Goal: Transaction & Acquisition: Purchase product/service

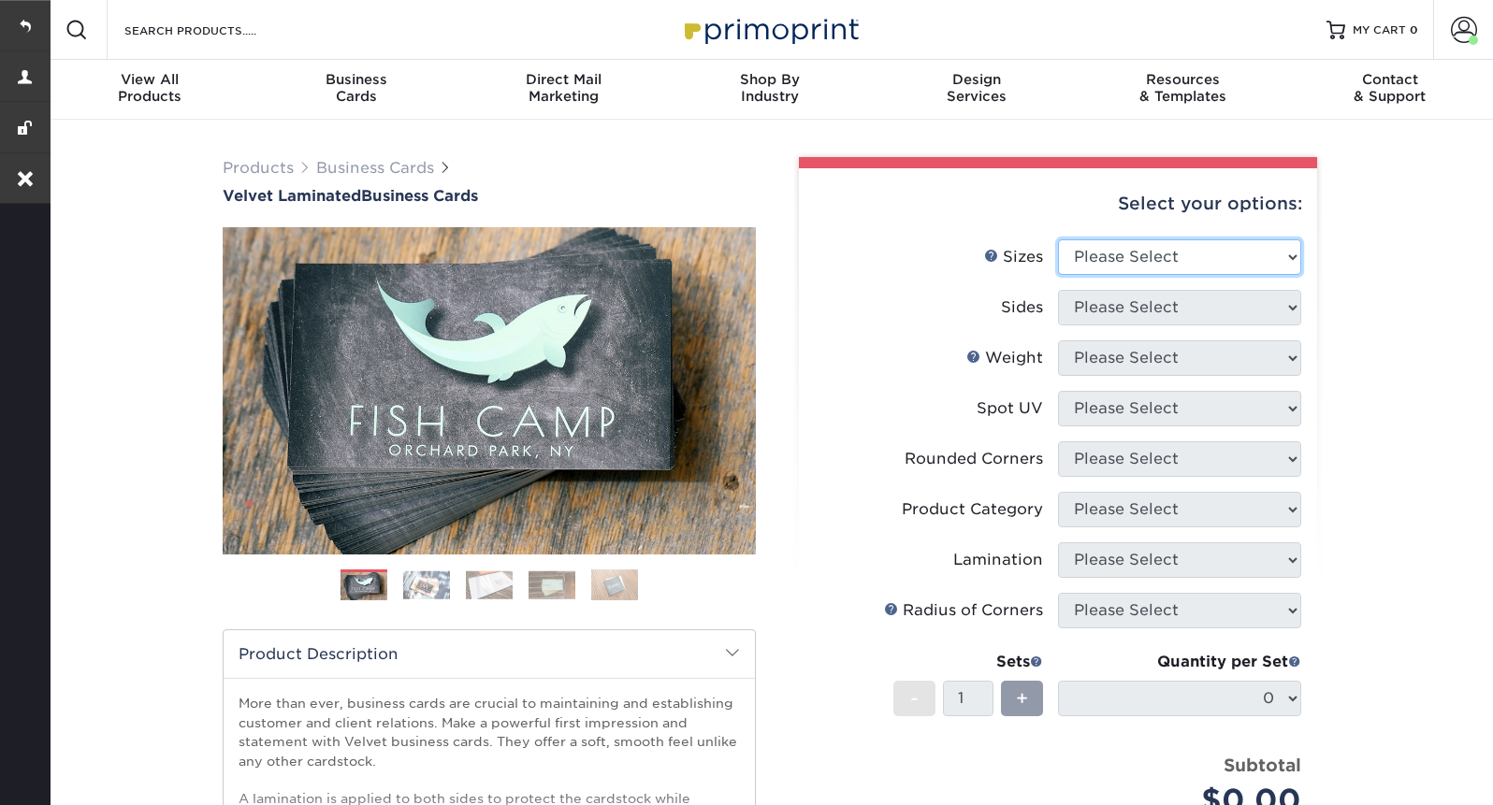
click at [1172, 254] on select "Please Select 1.5" x 3.5" - Mini 1.75" x 3.5" - Mini 2" x 2" - Square 2" x 3" -…" at bounding box center [1179, 257] width 243 height 36
select select "2.00x3.50"
click at [1058, 239] on select "Please Select 1.5" x 3.5" - Mini 1.75" x 3.5" - Mini 2" x 2" - Square 2" x 3" -…" at bounding box center [1179, 257] width 243 height 36
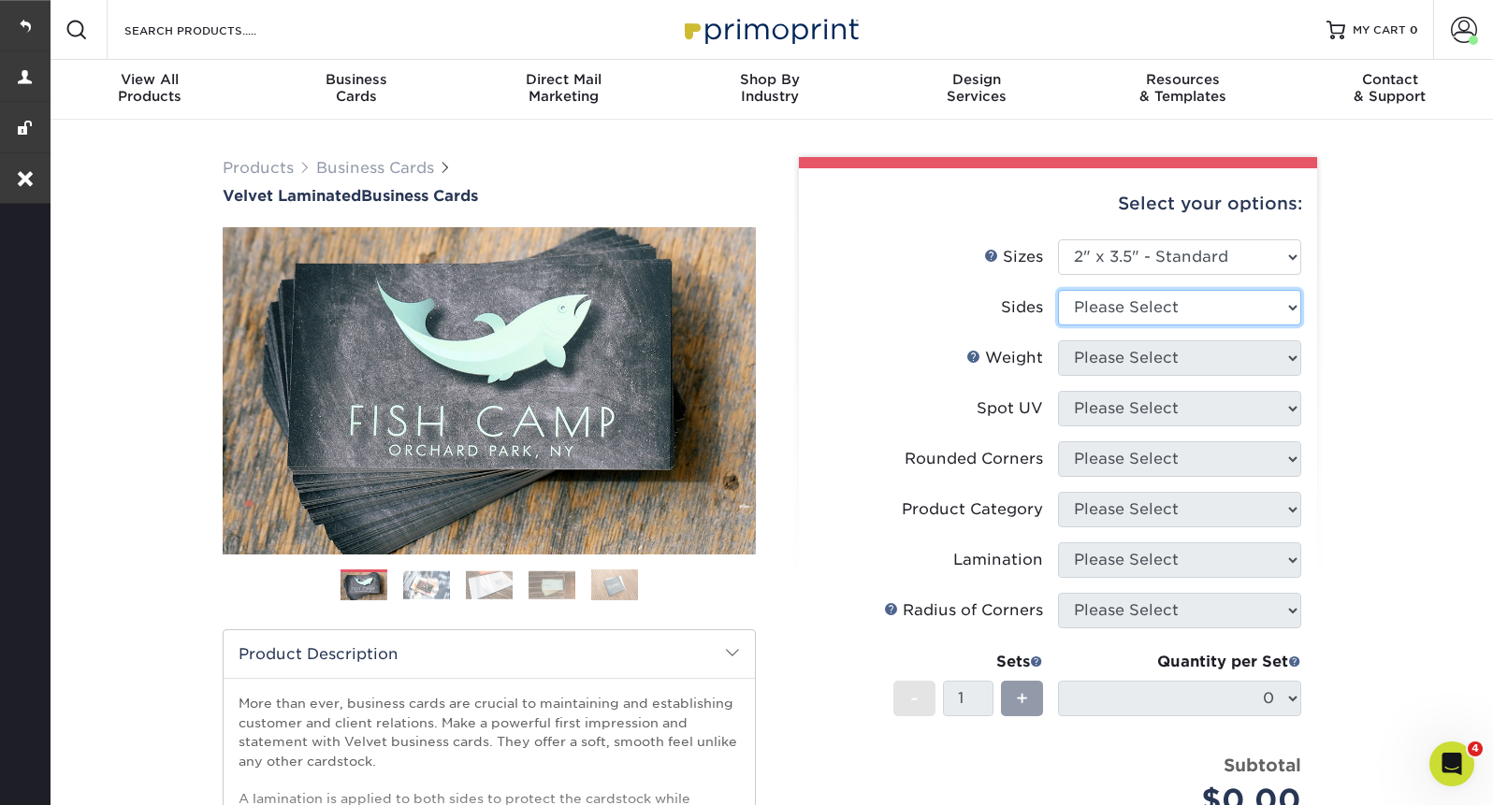
click at [1110, 319] on select "Please Select Print Both Sides Print Front Only" at bounding box center [1179, 308] width 243 height 36
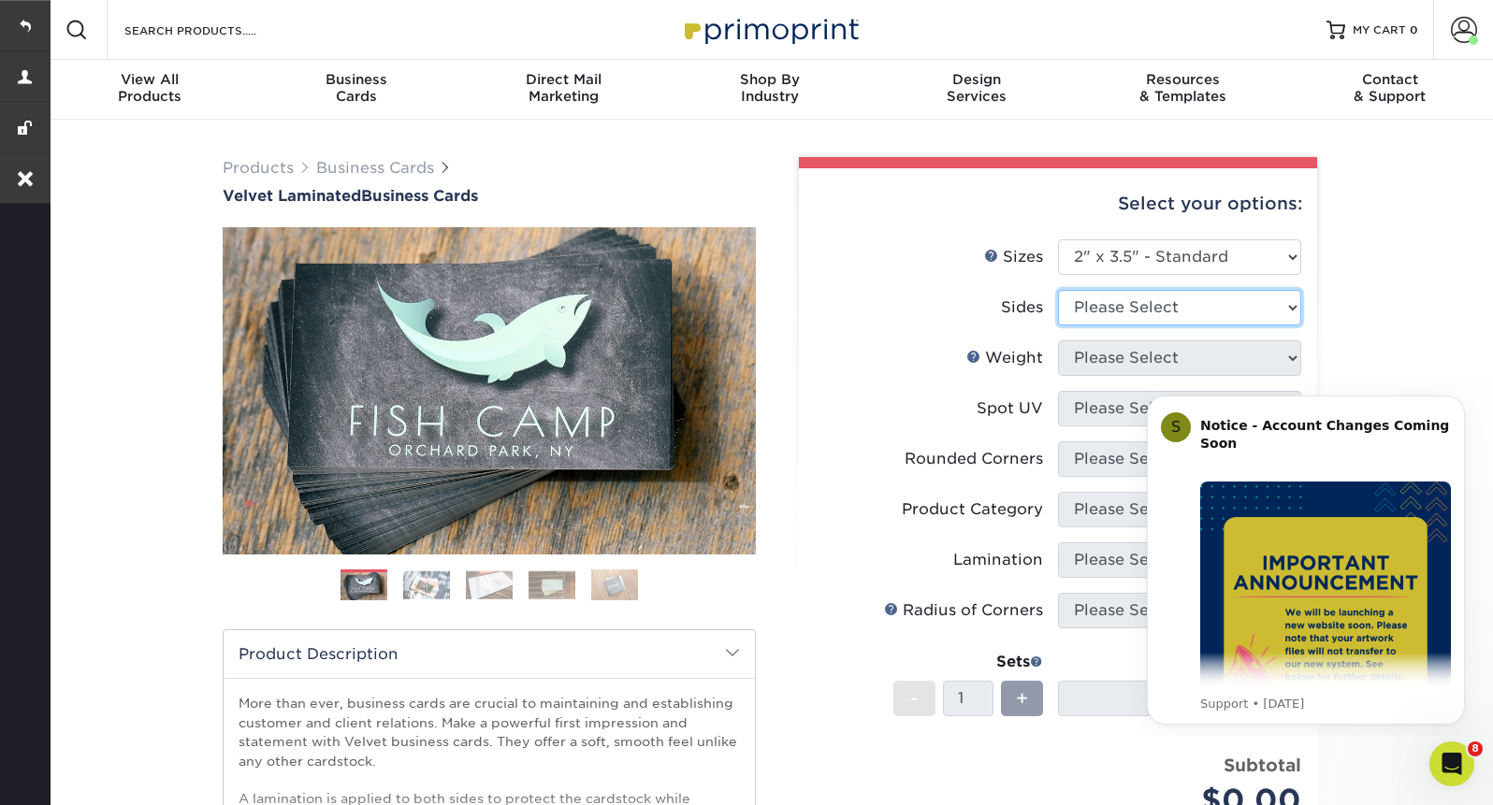
select select "13abbda7-1d64-4f25-8bb2-c179b224825d"
click at [1058, 290] on select "Please Select Print Both Sides Print Front Only" at bounding box center [1179, 308] width 243 height 36
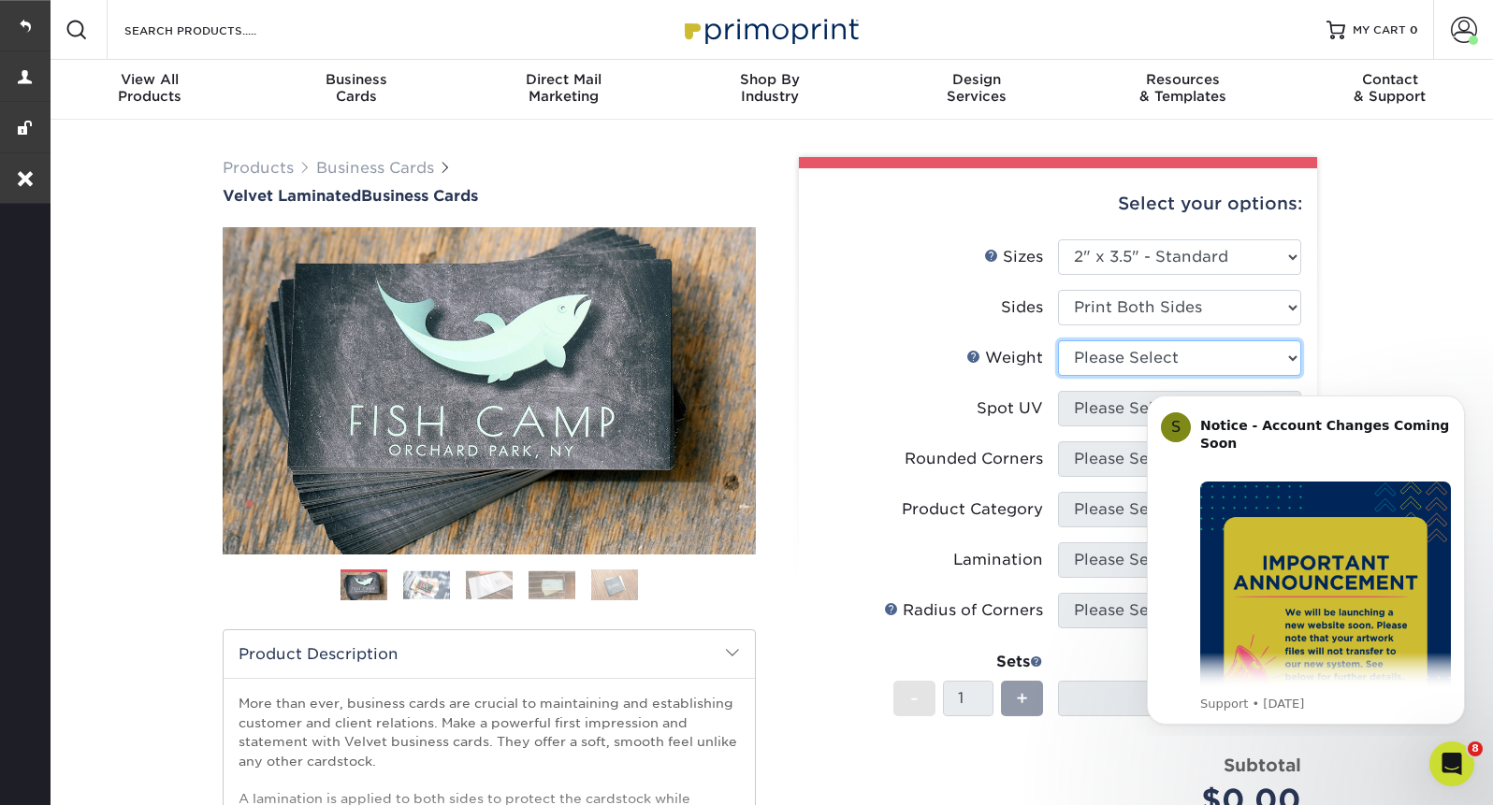
click at [1107, 361] on select "Please Select 16PT" at bounding box center [1179, 359] width 243 height 36
select select "16PT"
click at [1058, 341] on select "Please Select 16PT" at bounding box center [1179, 359] width 243 height 36
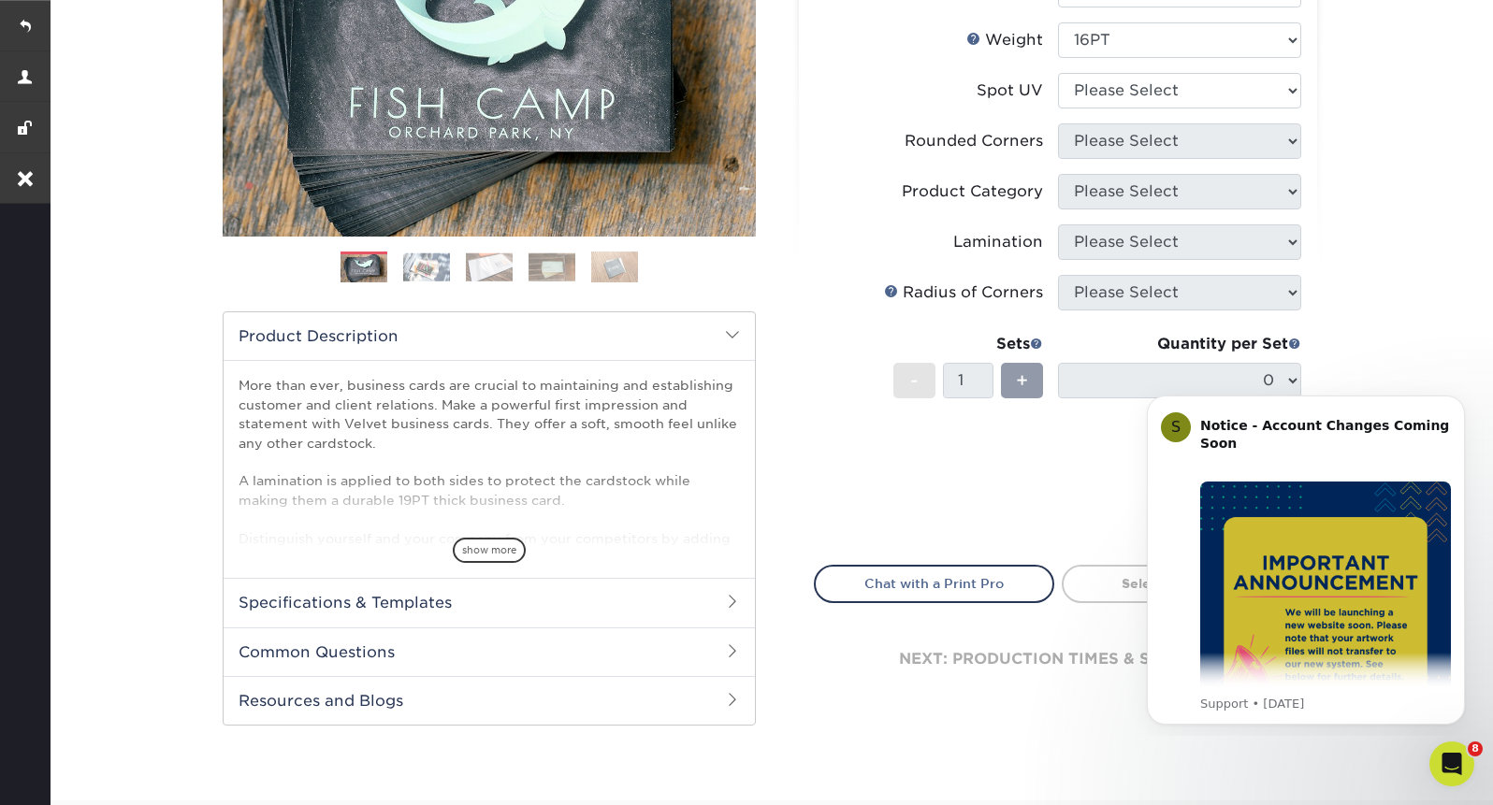
scroll to position [320, 0]
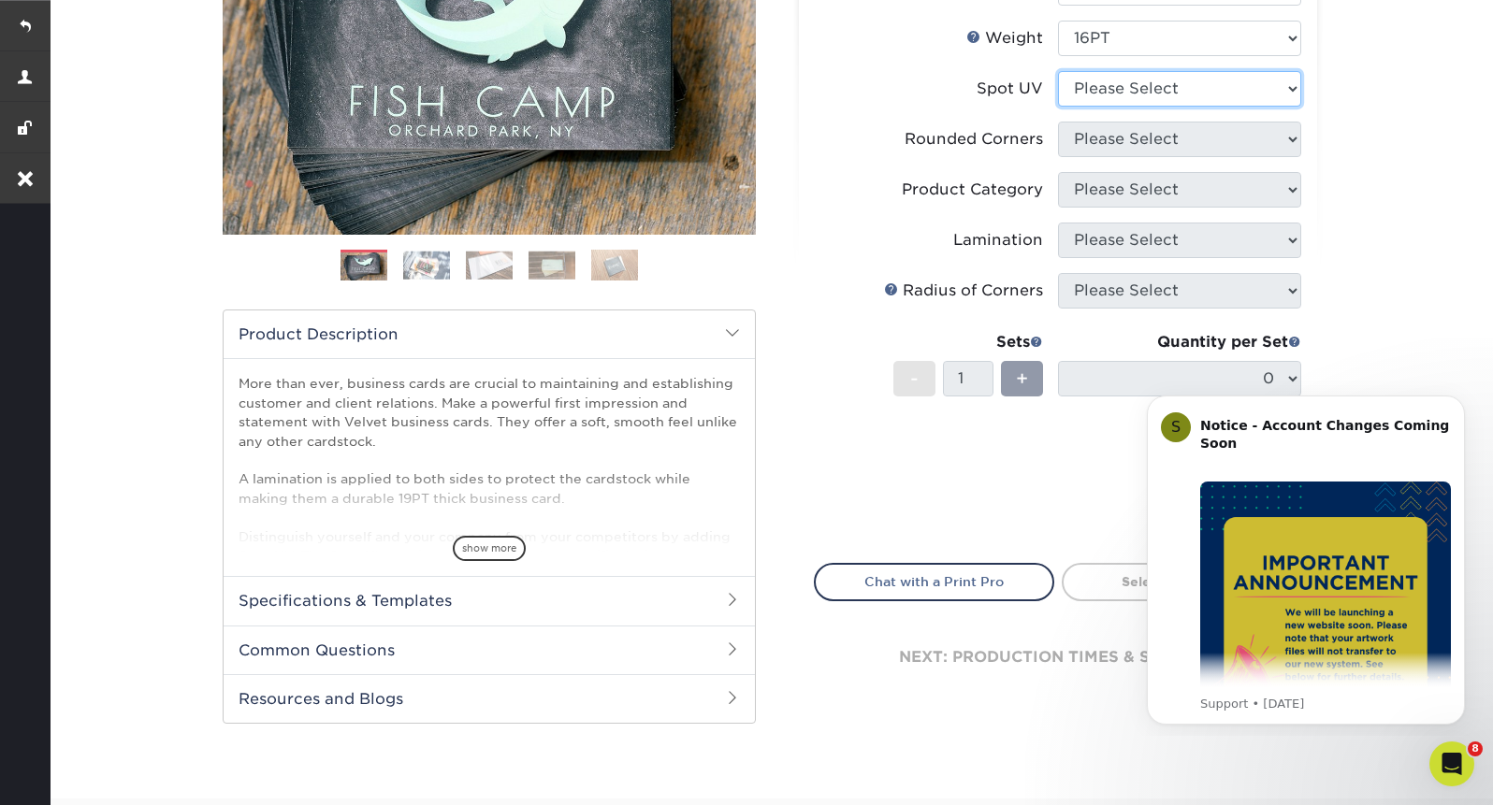
click at [1181, 95] on select "Please Select No Spot UV Front and Back (Both Sides) Front Only Back Only" at bounding box center [1179, 89] width 243 height 36
select select "3"
click at [1058, 71] on select "Please Select No Spot UV Front and Back (Both Sides) Front Only Back Only" at bounding box center [1179, 89] width 243 height 36
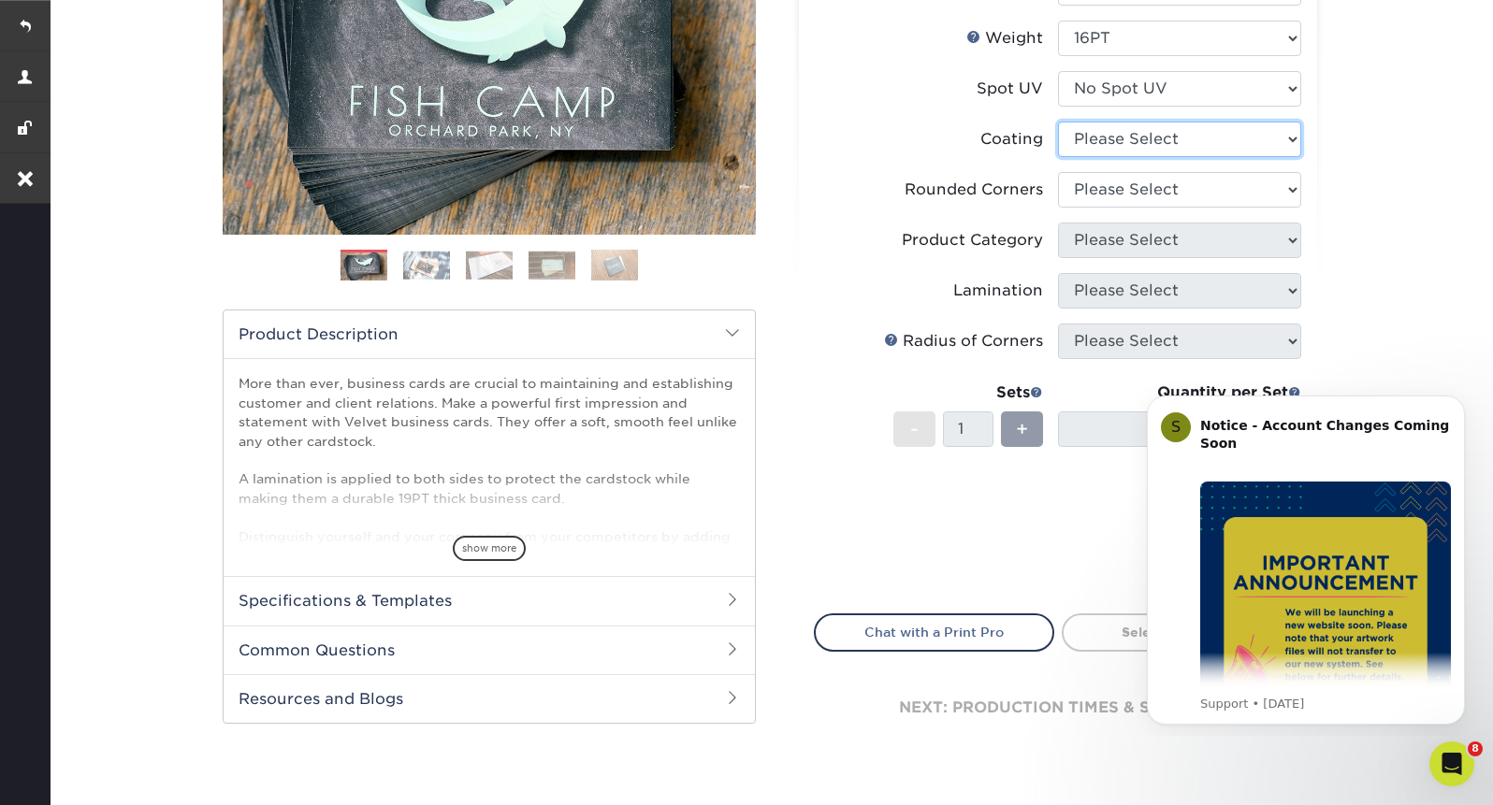
click at [1152, 137] on select at bounding box center [1179, 140] width 243 height 36
select select "3e7618de-abca-4bda-9f97-8b9129e913d8"
click at [1058, 122] on select at bounding box center [1179, 140] width 243 height 36
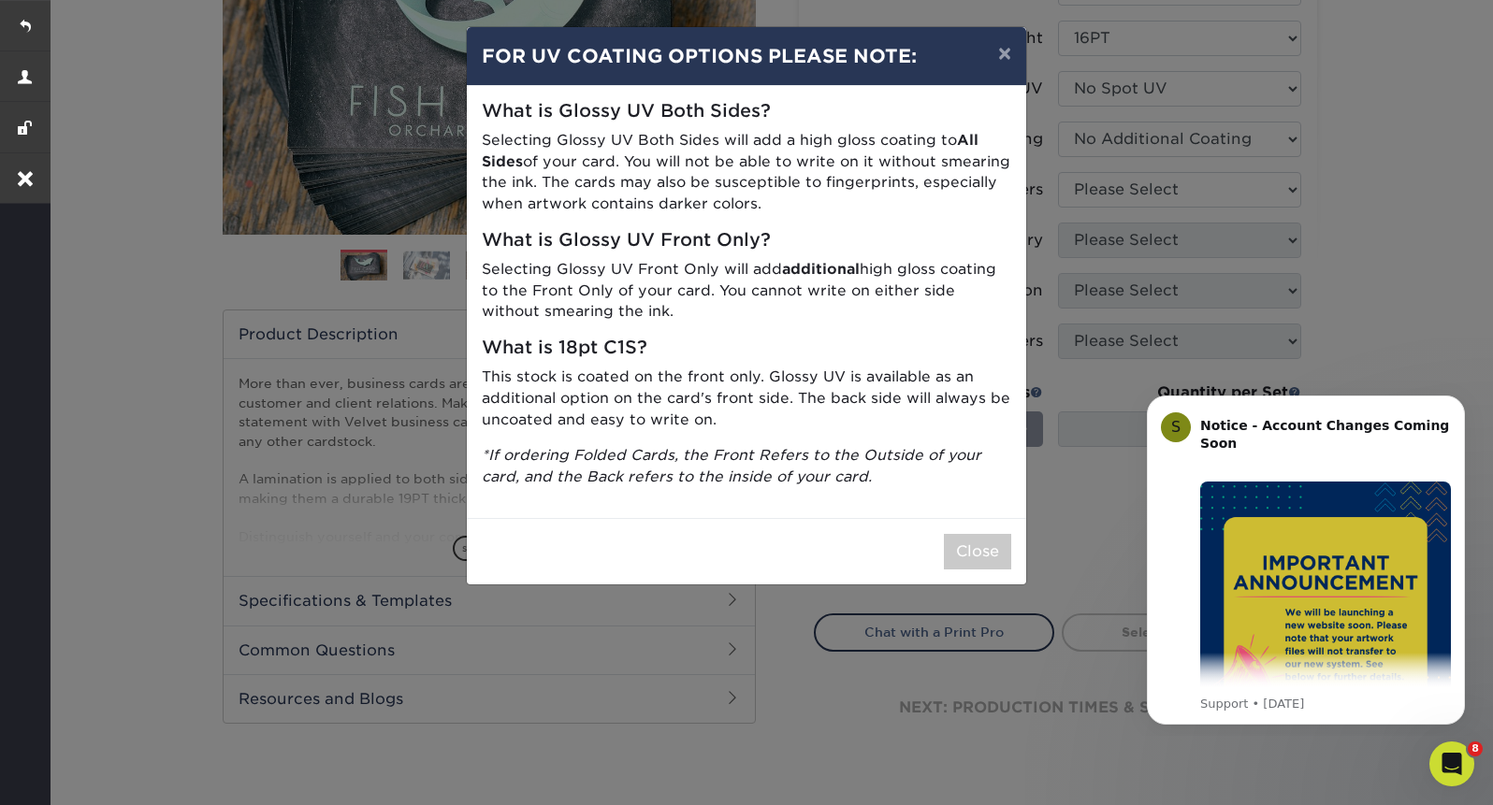
click at [1137, 187] on div "× FOR UV COATING OPTIONS PLEASE NOTE: What is Glossy UV Both Sides? Selecting G…" at bounding box center [746, 402] width 1493 height 805
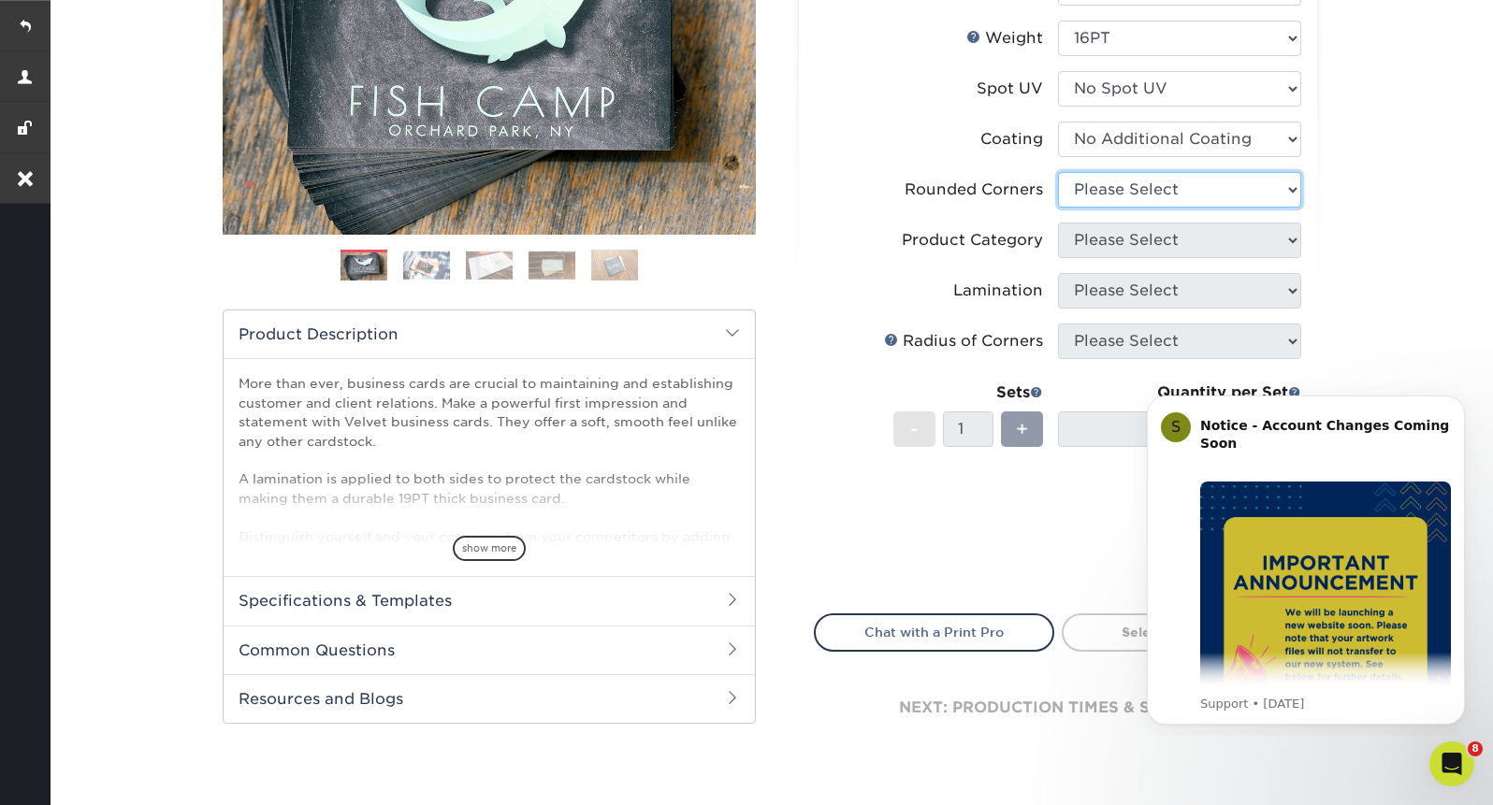
click at [1137, 187] on select "Please Select Yes - Round 2 Corners Yes - Round 4 Corners No" at bounding box center [1179, 190] width 243 height 36
select select "0"
click at [1058, 172] on select "Please Select Yes - Round 2 Corners Yes - Round 4 Corners No" at bounding box center [1179, 190] width 243 height 36
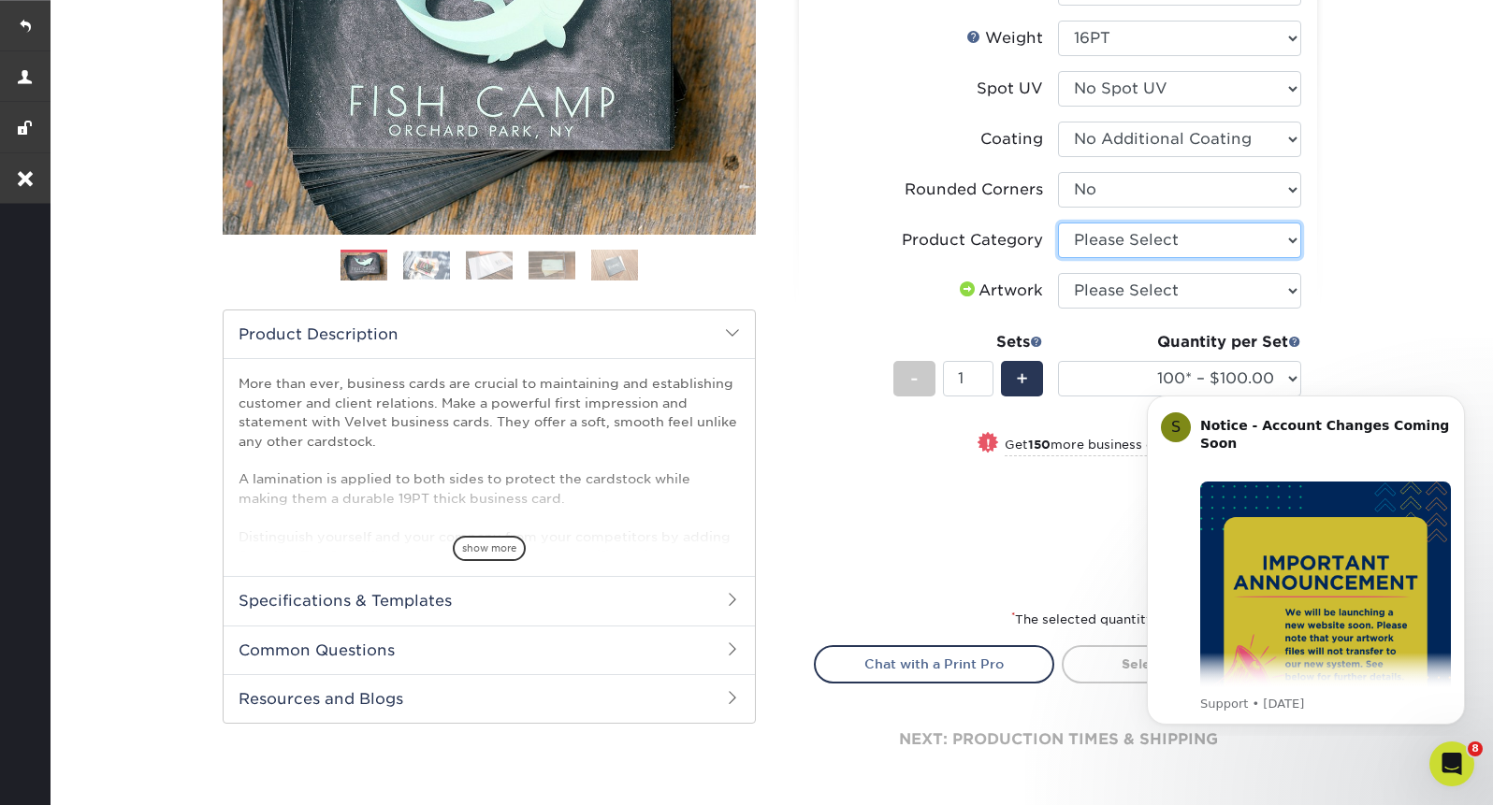
click at [1143, 242] on select "Please Select Business Cards" at bounding box center [1179, 241] width 243 height 36
select select "3b5148f1-0588-4f88-a218-97bcfdce65c1"
click at [1058, 223] on select "Please Select Business Cards" at bounding box center [1179, 241] width 243 height 36
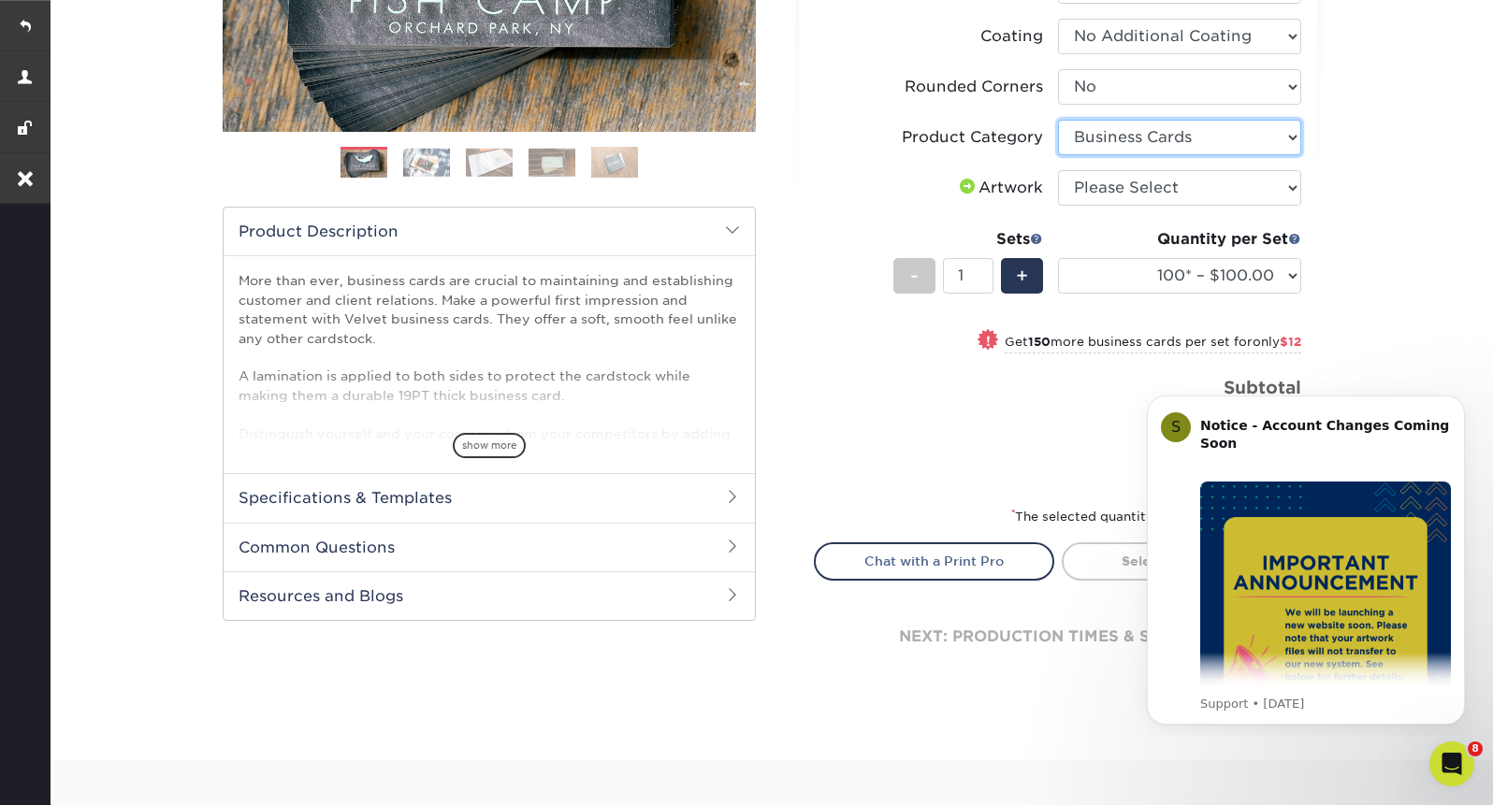
scroll to position [440, 0]
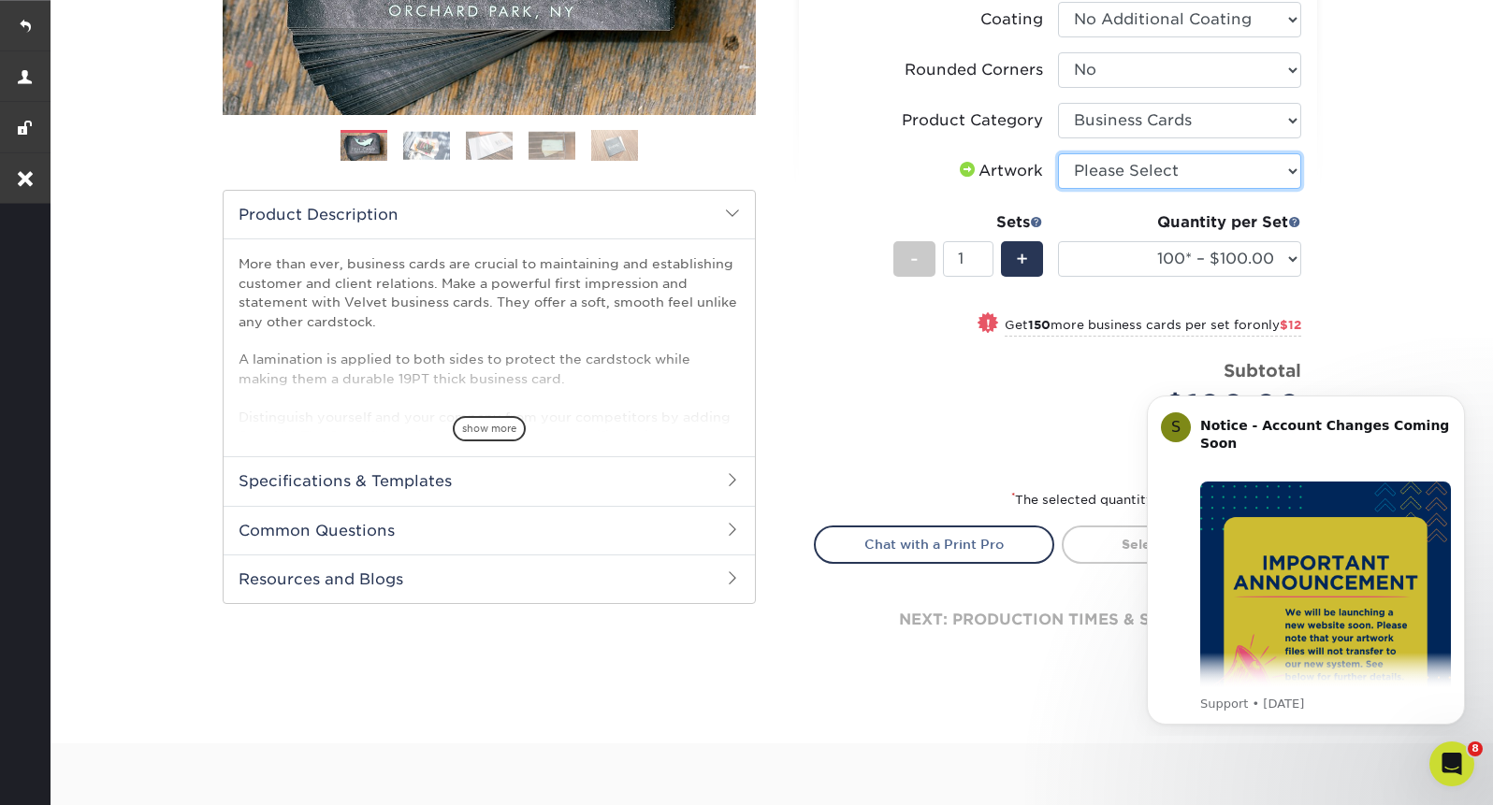
click at [1173, 173] on select "Please Select I will upload files I need a design - $100" at bounding box center [1179, 171] width 243 height 36
select select "upload"
click at [1058, 153] on select "Please Select I will upload files I need a design - $100" at bounding box center [1179, 171] width 243 height 36
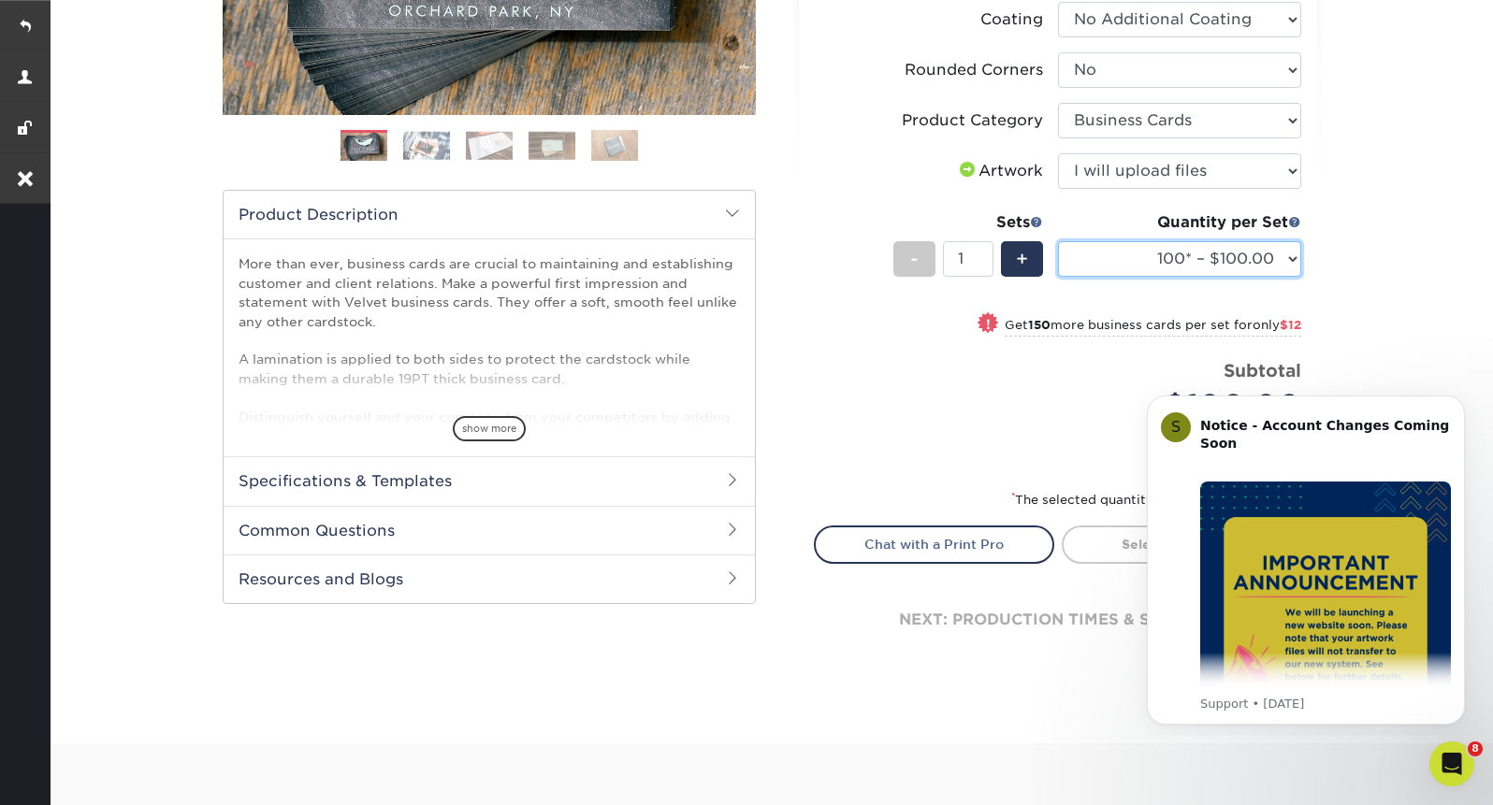
click at [1158, 254] on select "100* – $100.00 250* – $112.00 500 – $120.00 1000 – $156.00 2500 – $307.00 5000 …" at bounding box center [1179, 259] width 243 height 36
select select "250* – $112.00"
click at [1058, 241] on select "100* – $100.00 250* – $112.00 500 – $120.00 1000 – $156.00 2500 – $307.00 5000 …" at bounding box center [1179, 259] width 243 height 36
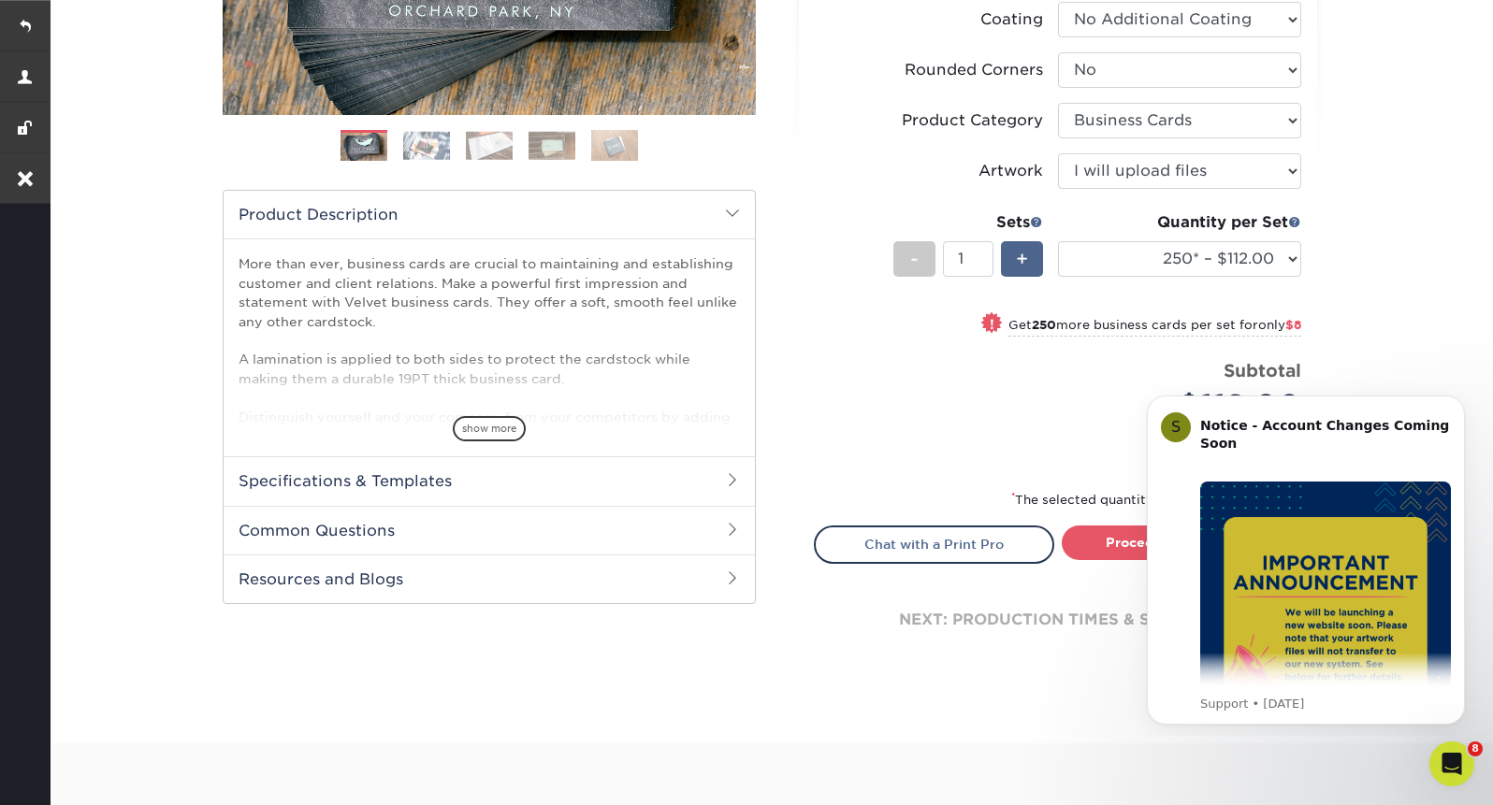
click at [1021, 253] on span "+" at bounding box center [1022, 259] width 12 height 28
type input "3"
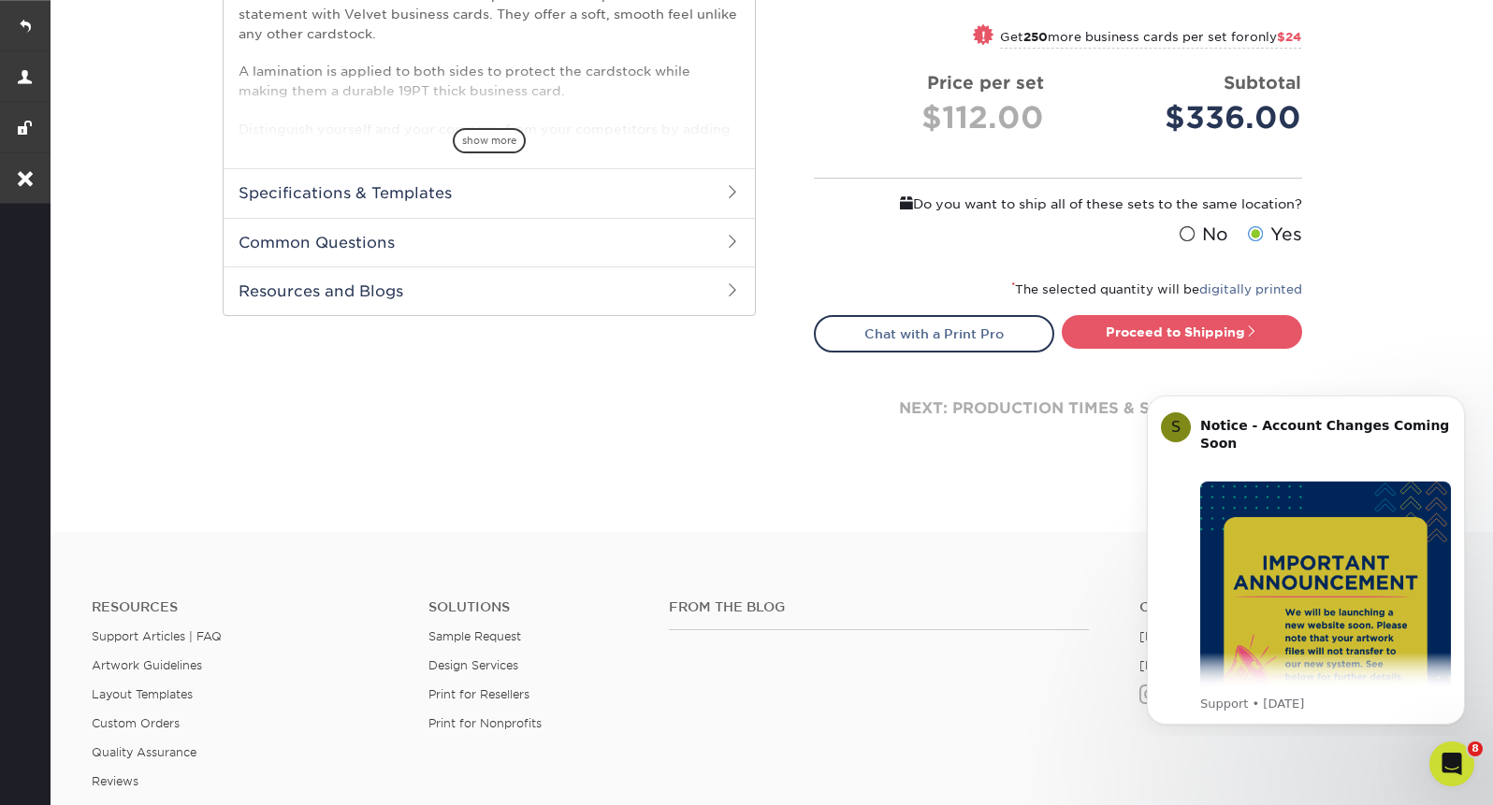
scroll to position [748, 0]
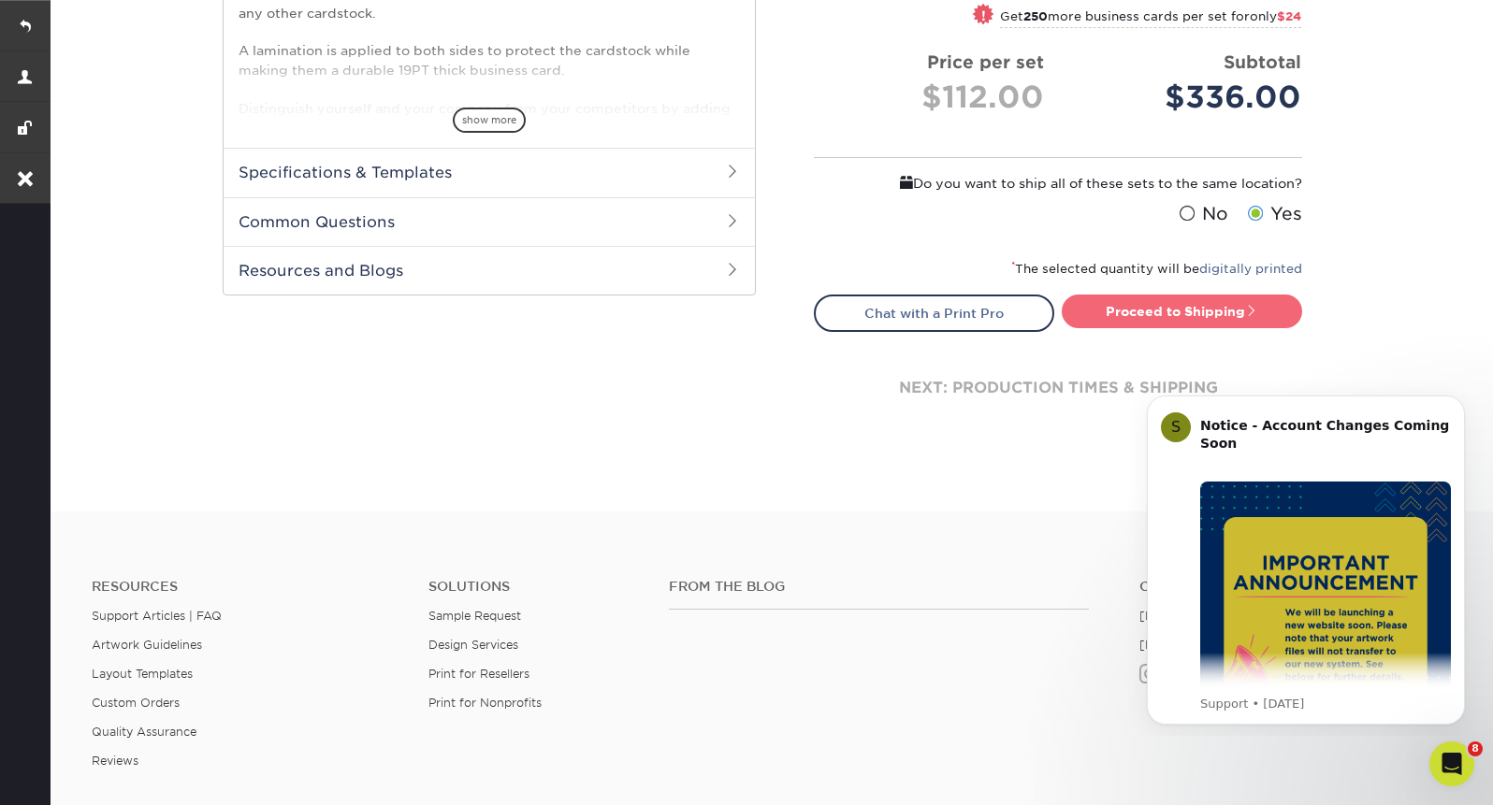
click at [1162, 320] on link "Proceed to Shipping" at bounding box center [1182, 312] width 240 height 34
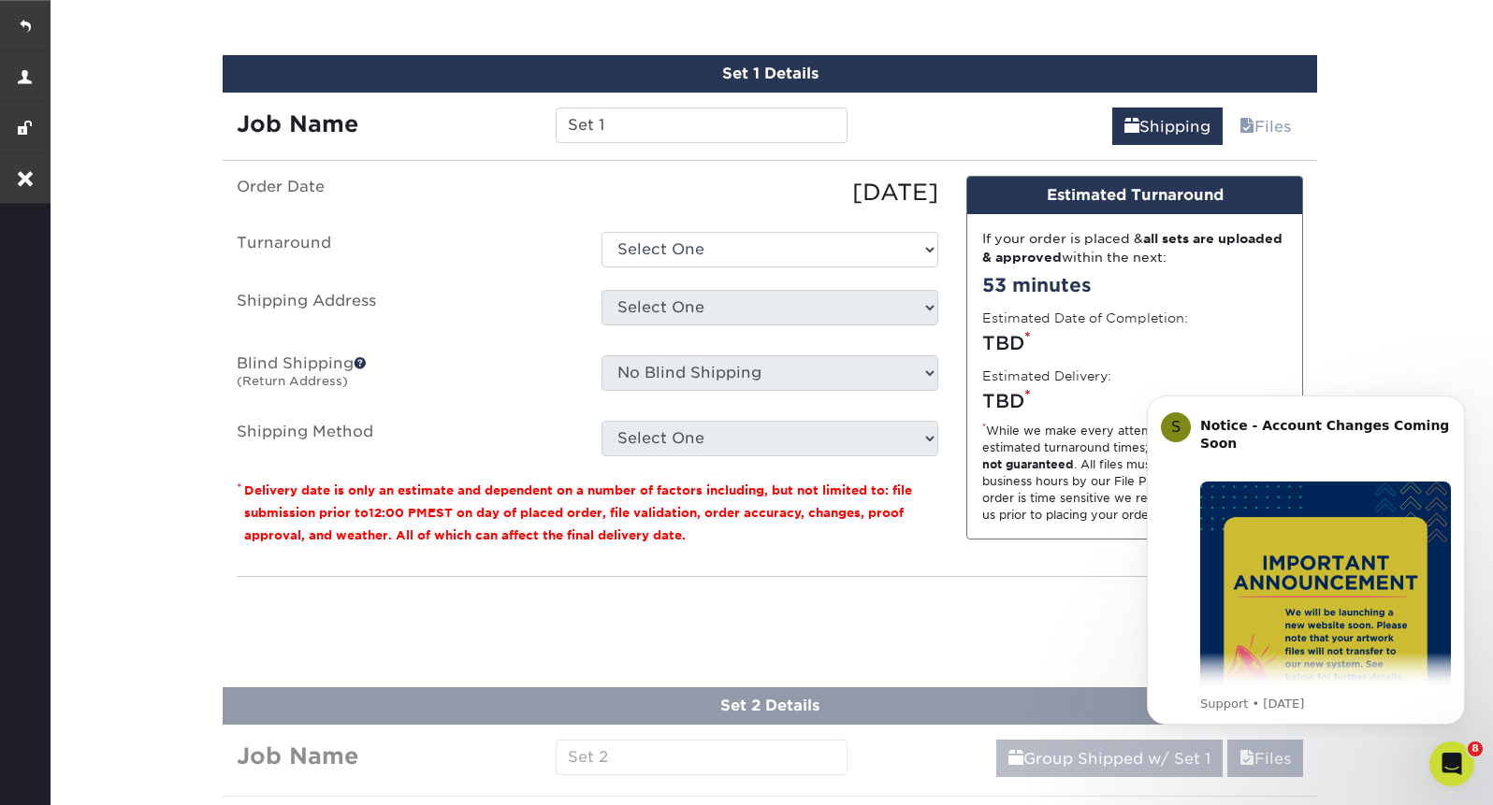
scroll to position [1093, 0]
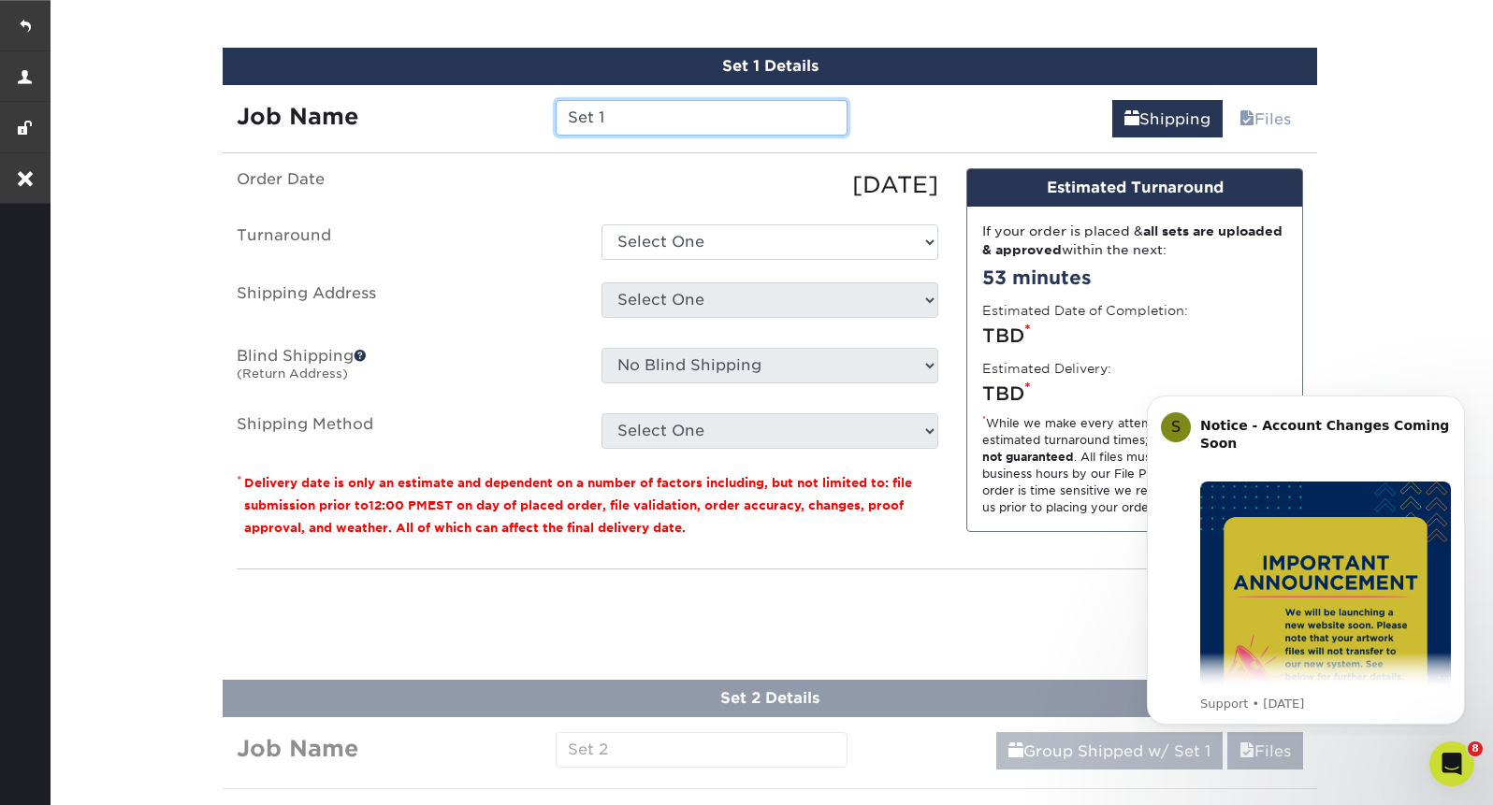
click at [633, 116] on input "Set 1" at bounding box center [701, 118] width 291 height 36
paste input "[PERSON_NAME]"
type input "[PERSON_NAME]"
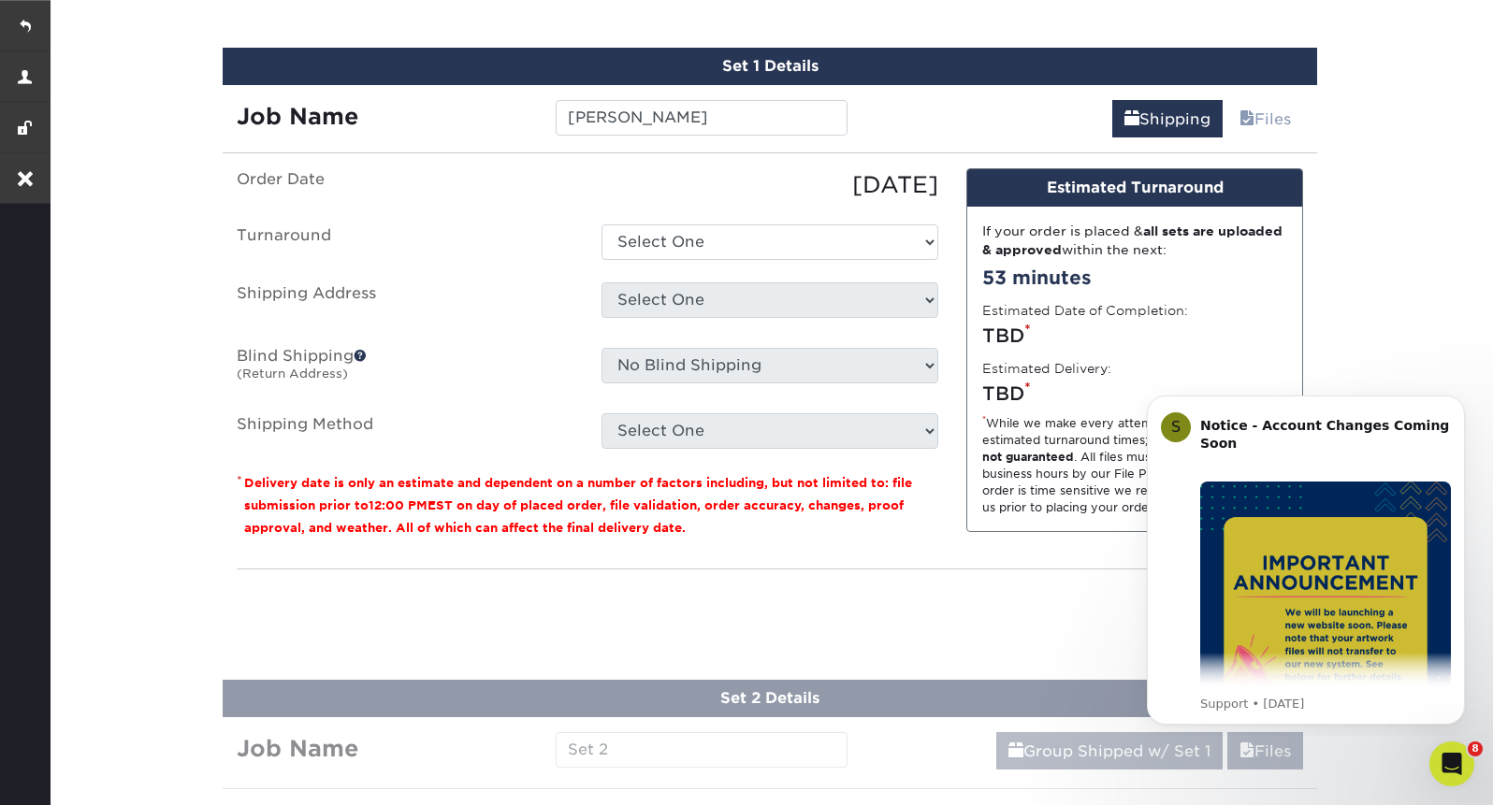
click at [512, 201] on ul "Order Date 09/05/2025 Turnaround Select One 2-4 Business Days 2 Day Next Busine…" at bounding box center [588, 308] width 702 height 281
click at [700, 256] on select "Select One 2-4 Business Days 2 Day Next Business Day" at bounding box center [769, 243] width 337 height 36
select select "b1f96aa8-67f1-4e93-8800-3663dc6eb9ce"
click at [601, 225] on select "Select One 2-4 Business Days 2 Day Next Business Day" at bounding box center [769, 243] width 337 height 36
click at [735, 301] on select "Select One Atruent Offices CC&A Strategic Media Christina Favata Colton Manning…" at bounding box center [769, 301] width 337 height 36
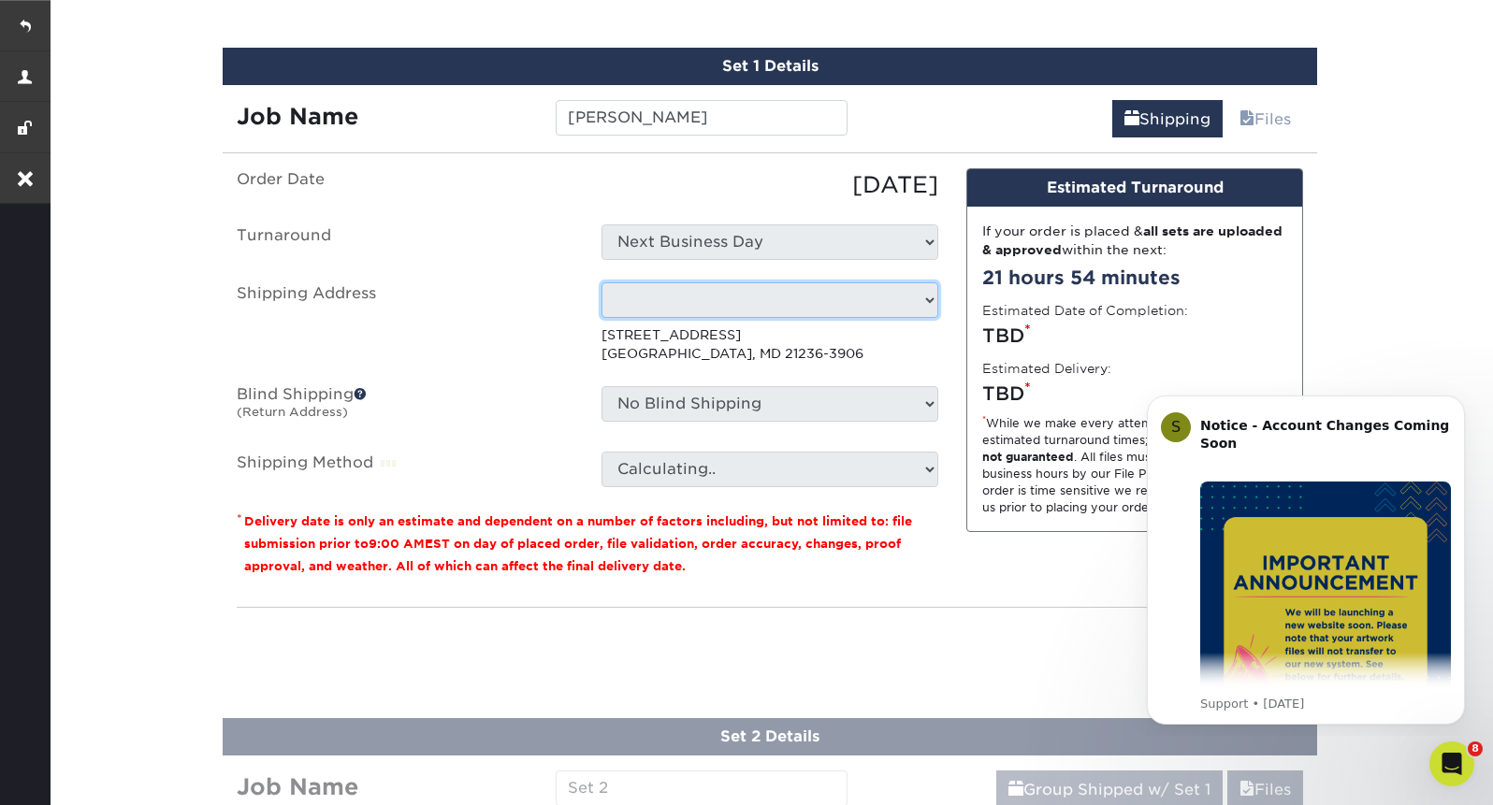
click at [906, 297] on select "Select One Atruent Offices CC&A Strategic Media Christina Favata Colton Manning…" at bounding box center [769, 301] width 337 height 36
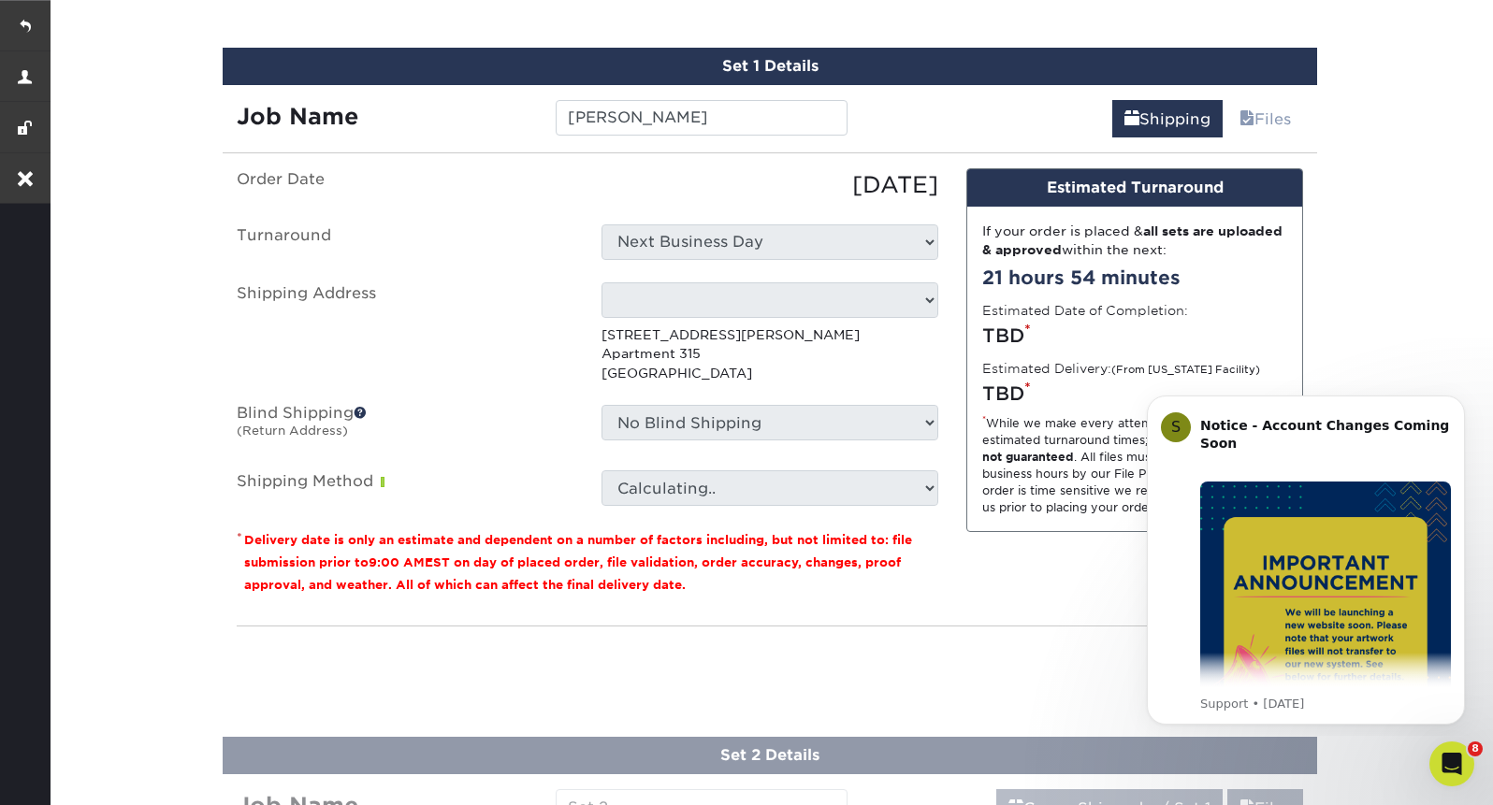
click at [943, 279] on div "Order Date 09/05/2025 Turnaround Select One 2-4 Business Days 2 Day Next Busine…" at bounding box center [588, 389] width 730 height 442
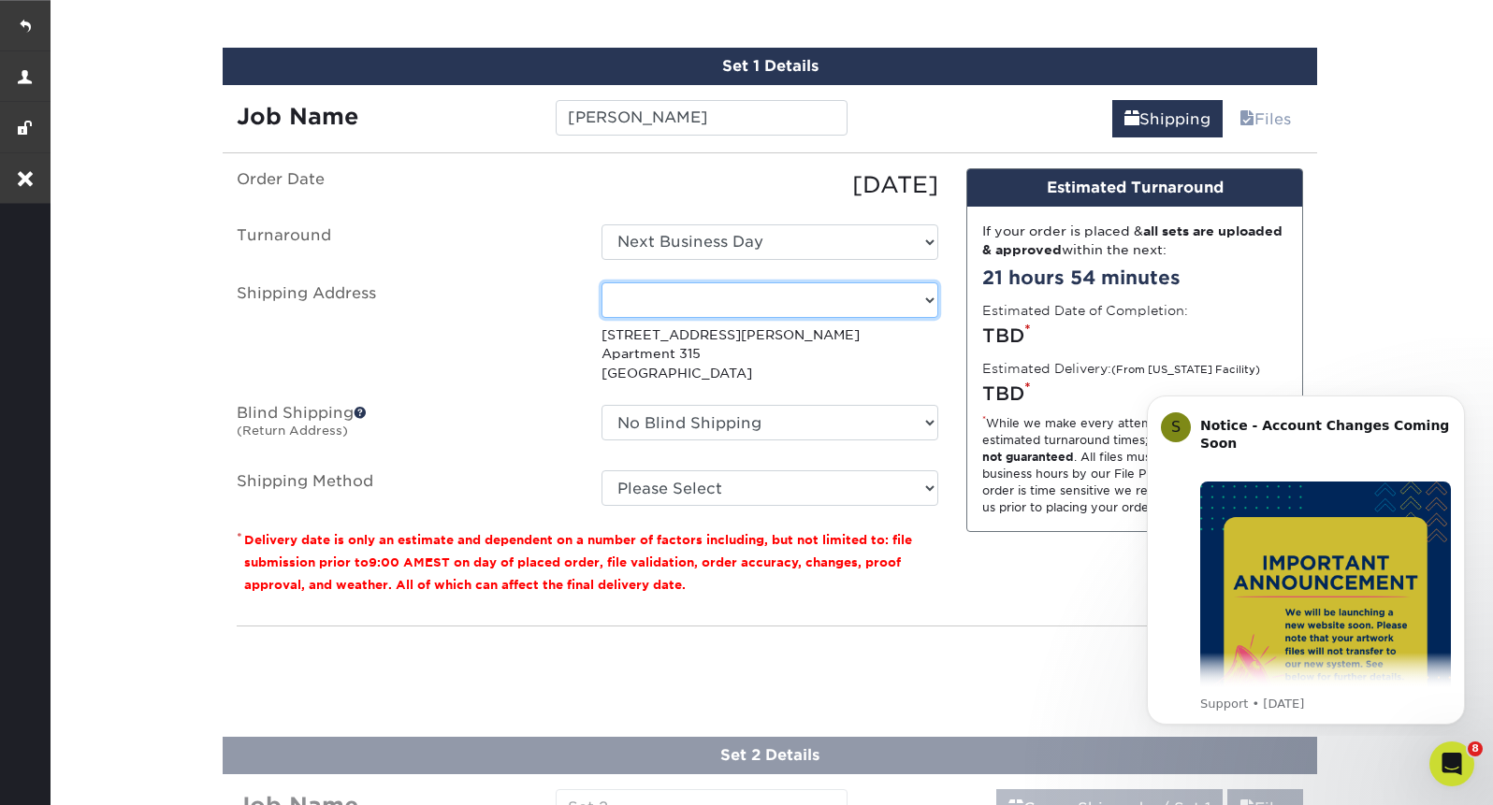
click at [931, 290] on select "Select One Atruent Offices CC&A Strategic Media Christina Favata Colton Manning…" at bounding box center [769, 301] width 337 height 36
select select "285482"
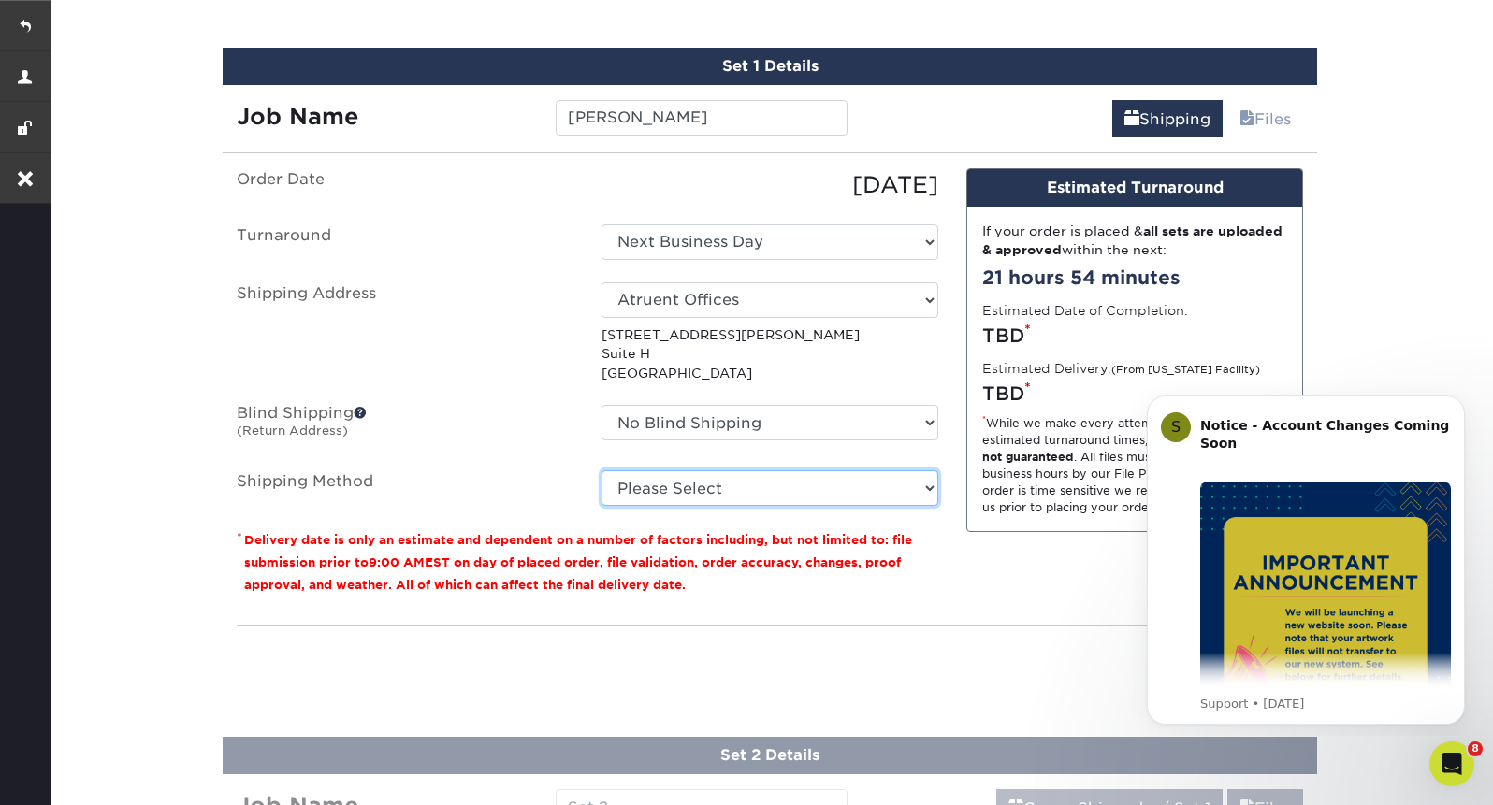
click at [889, 491] on select "Please Select Ground Shipping (+$14.95) 3 Day Shipping Service (+$15.34) 2 Day …" at bounding box center [769, 489] width 337 height 36
select select "03"
click at [601, 471] on select "Please Select Ground Shipping (+$14.95) 3 Day Shipping Service (+$15.34) 2 Day …" at bounding box center [769, 489] width 337 height 36
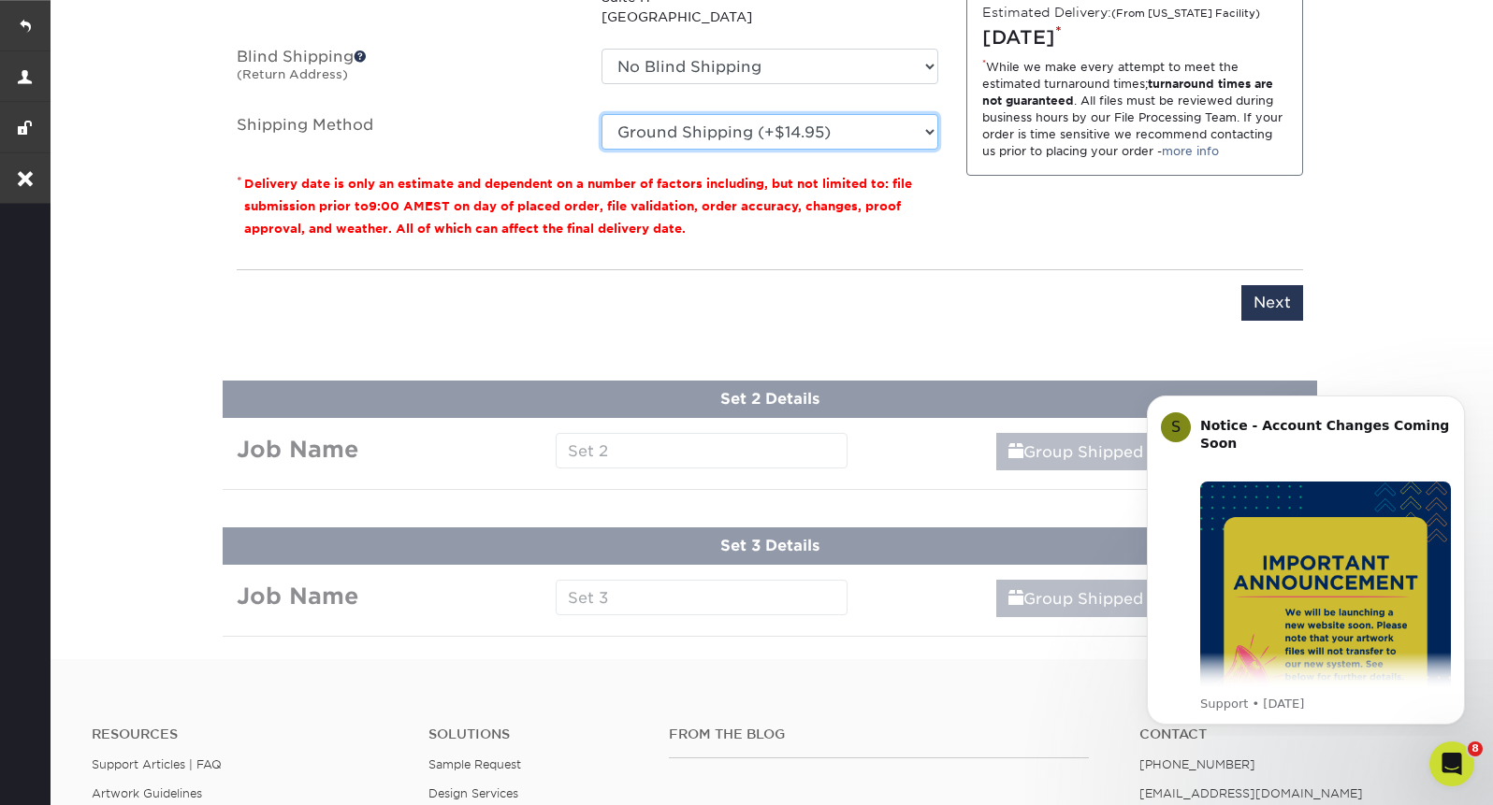
scroll to position [1448, 0]
click at [1275, 304] on input "Next" at bounding box center [1272, 304] width 62 height 36
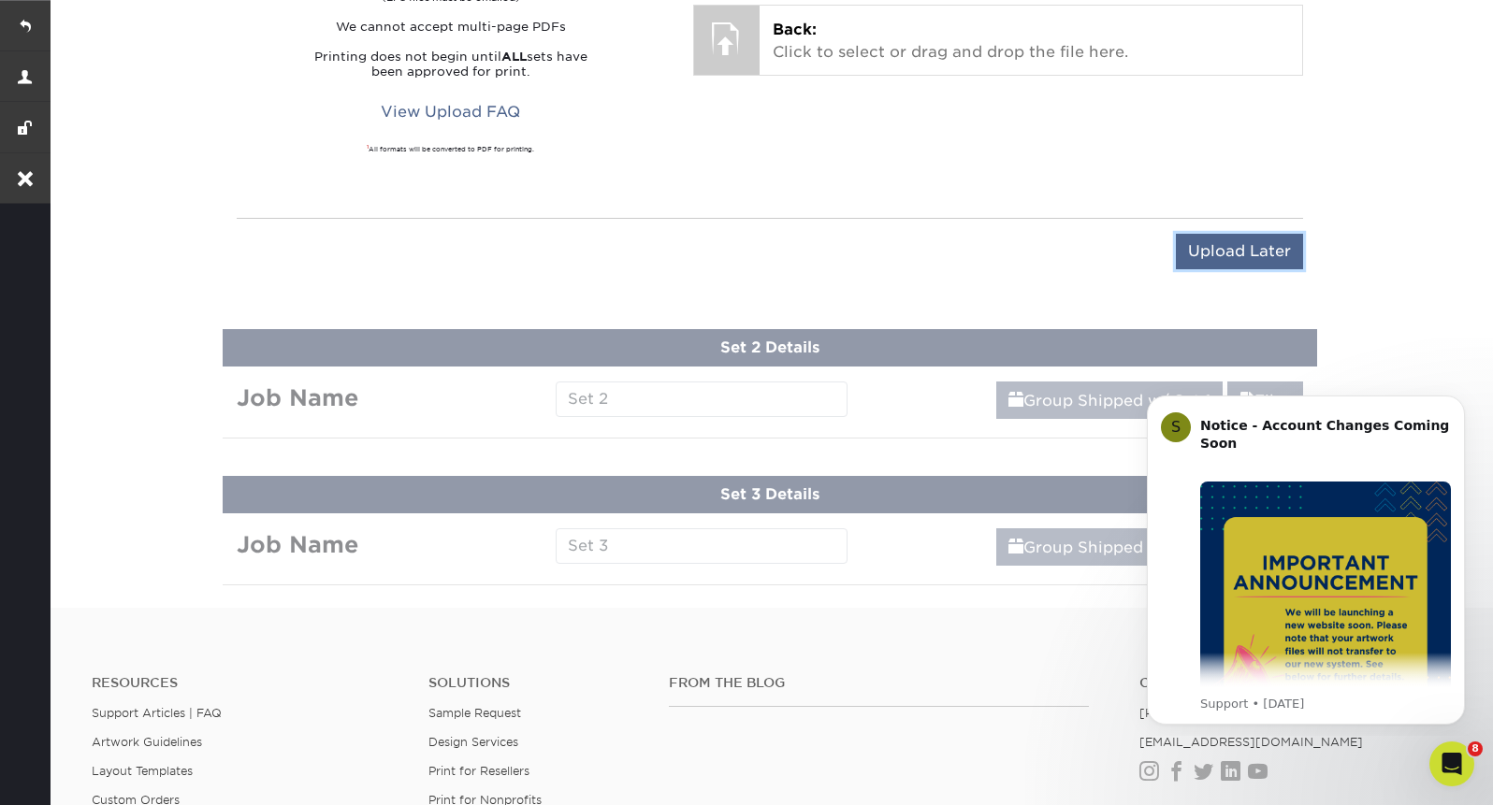
click at [1243, 255] on input "Upload Later" at bounding box center [1239, 252] width 127 height 36
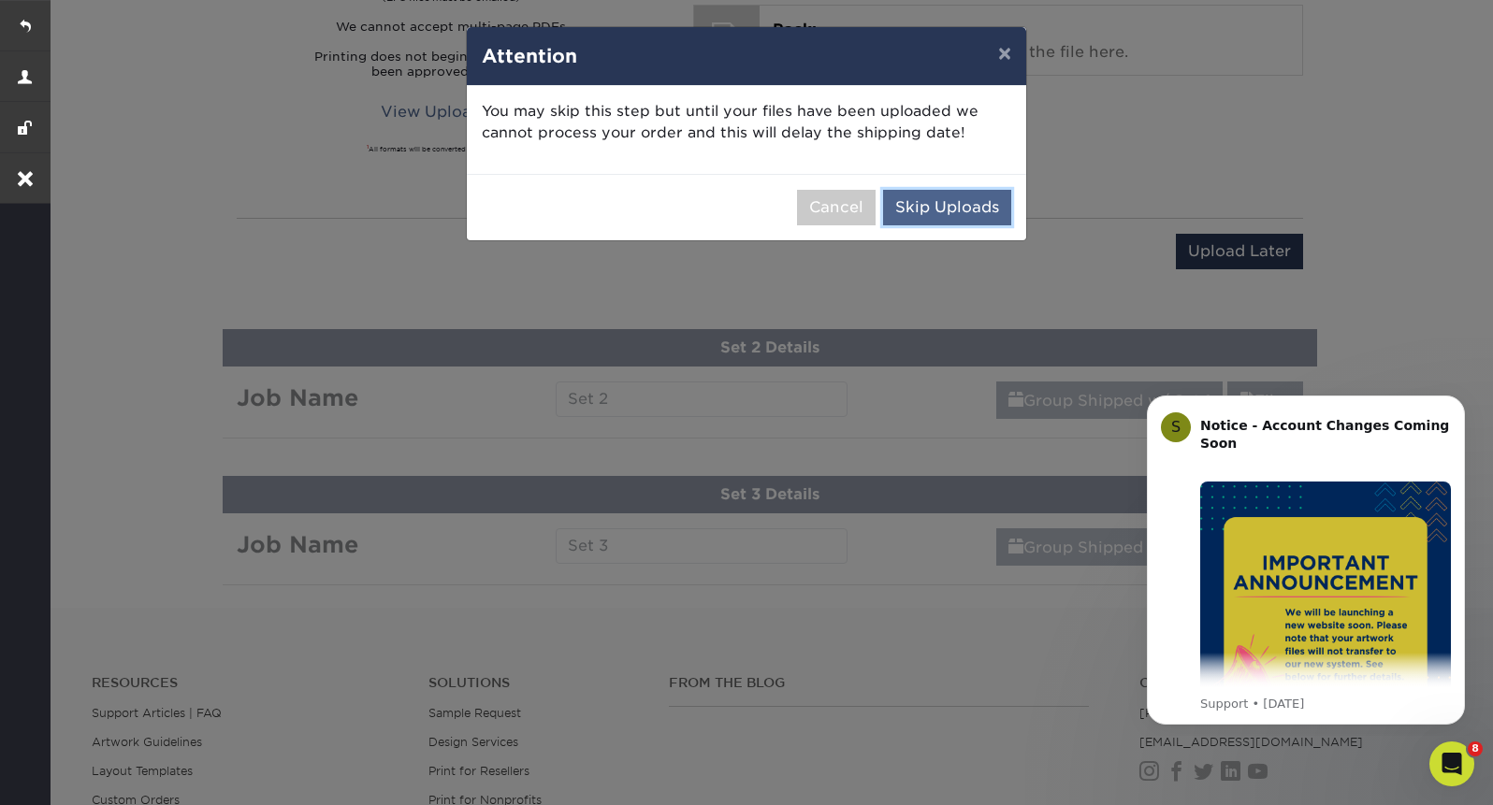
click at [966, 201] on button "Skip Uploads" at bounding box center [947, 208] width 128 height 36
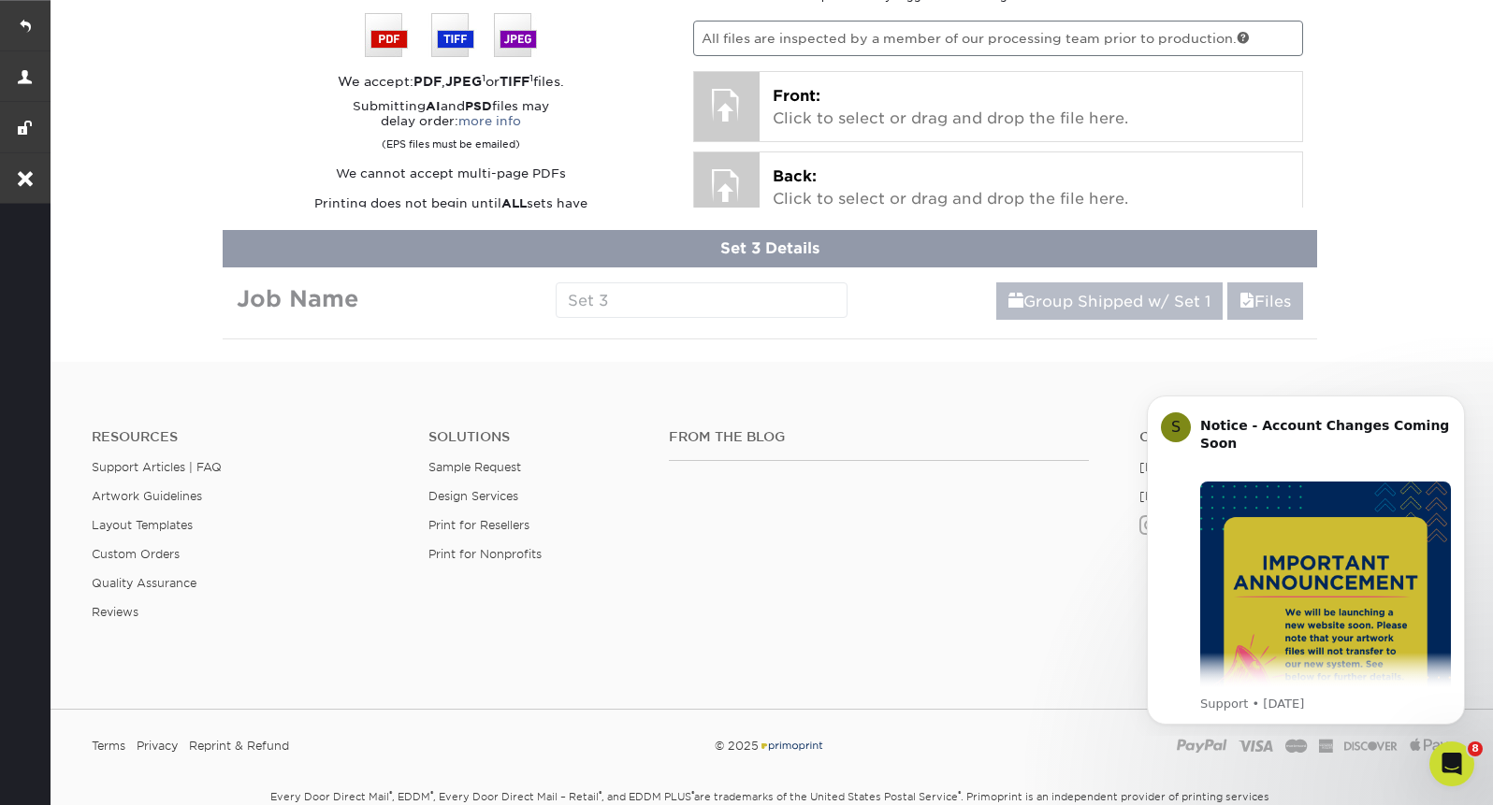
scroll to position [949, 0]
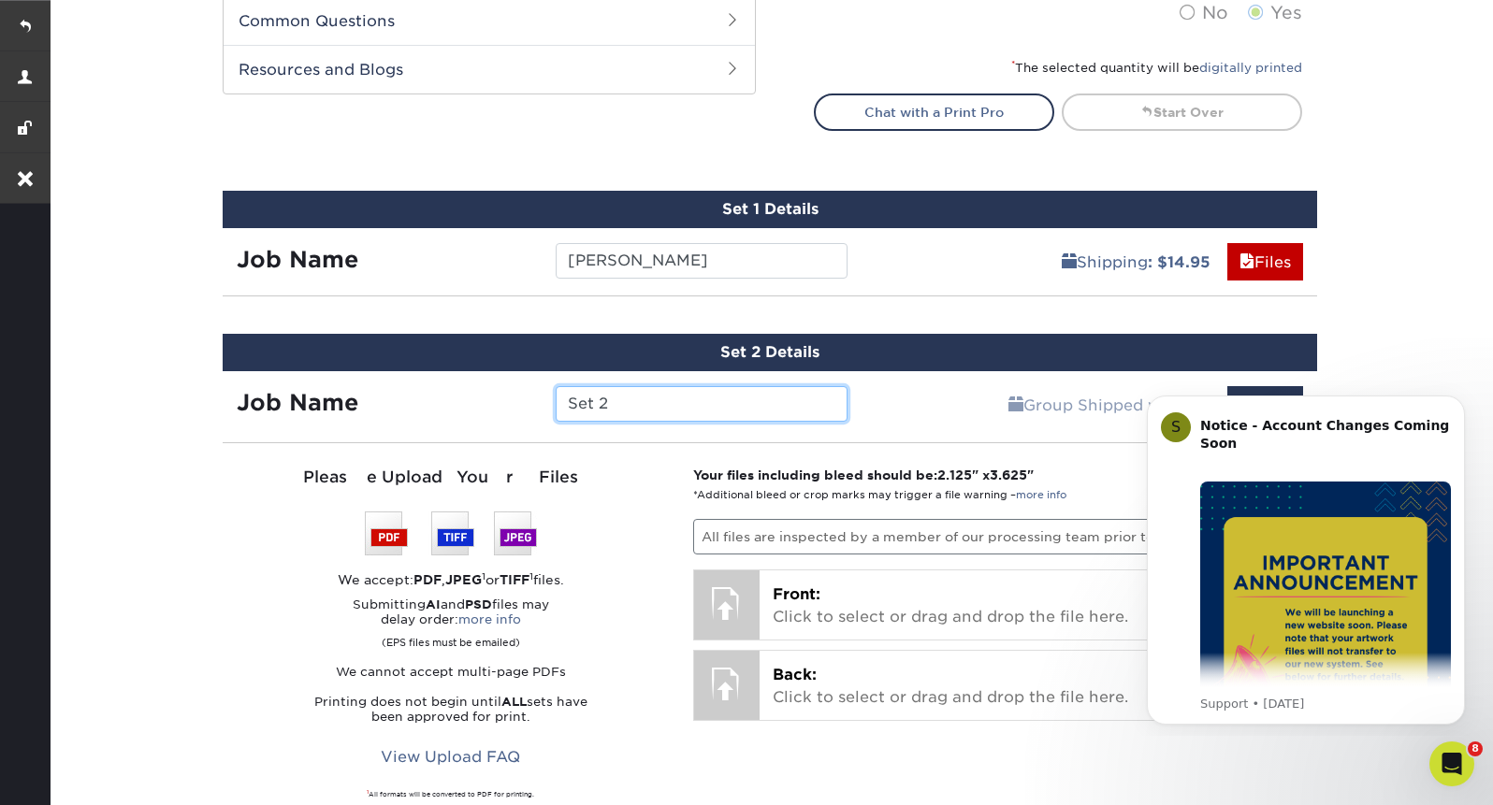
drag, startPoint x: 626, startPoint y: 396, endPoint x: 528, endPoint y: 396, distance: 98.2
click at [528, 396] on div "Job Name Set 2" at bounding box center [542, 404] width 639 height 36
paste input "[PERSON_NAME]"
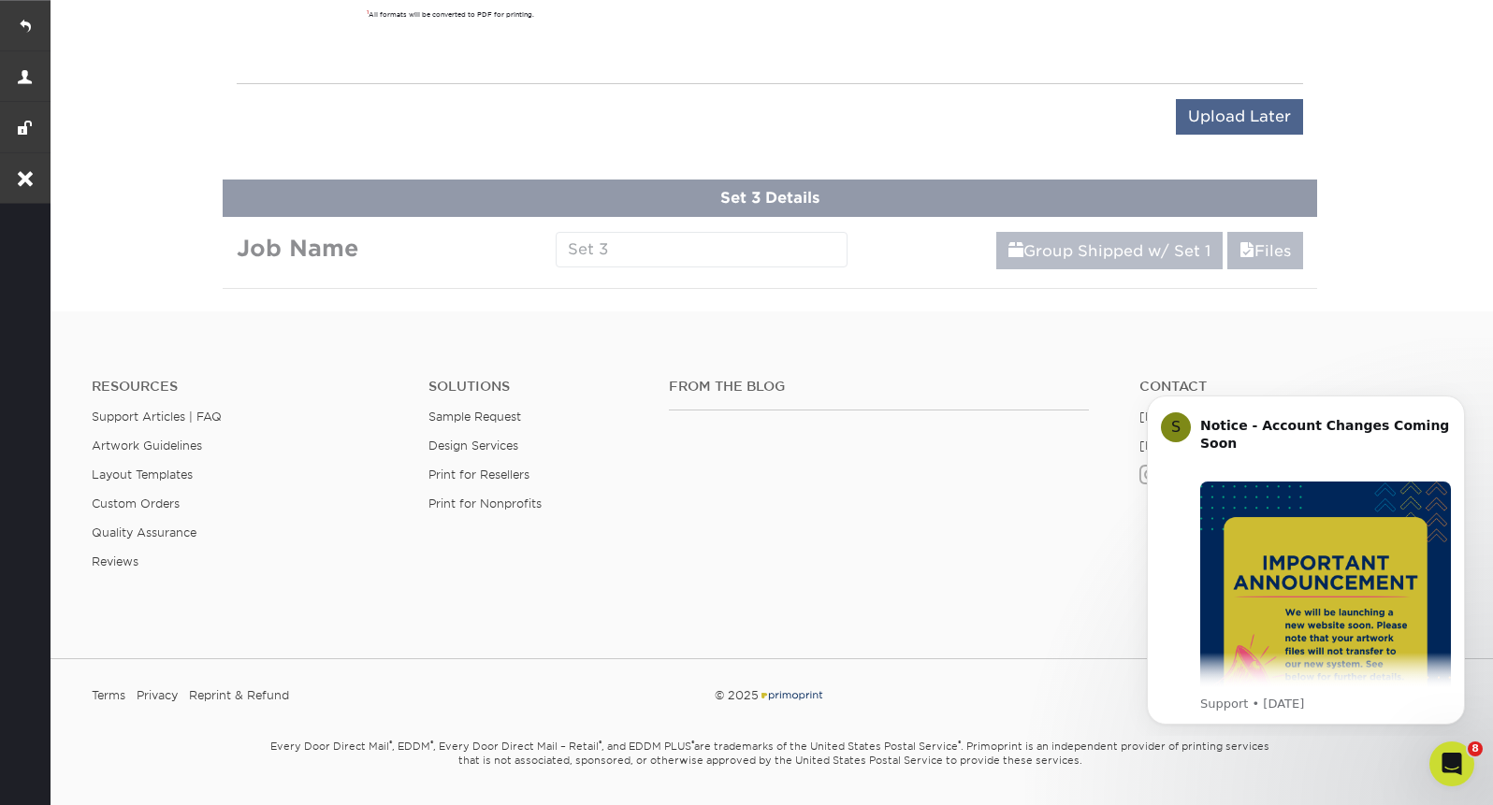
type input "[PERSON_NAME]"
click at [1220, 117] on input "Upload Later" at bounding box center [1239, 117] width 127 height 36
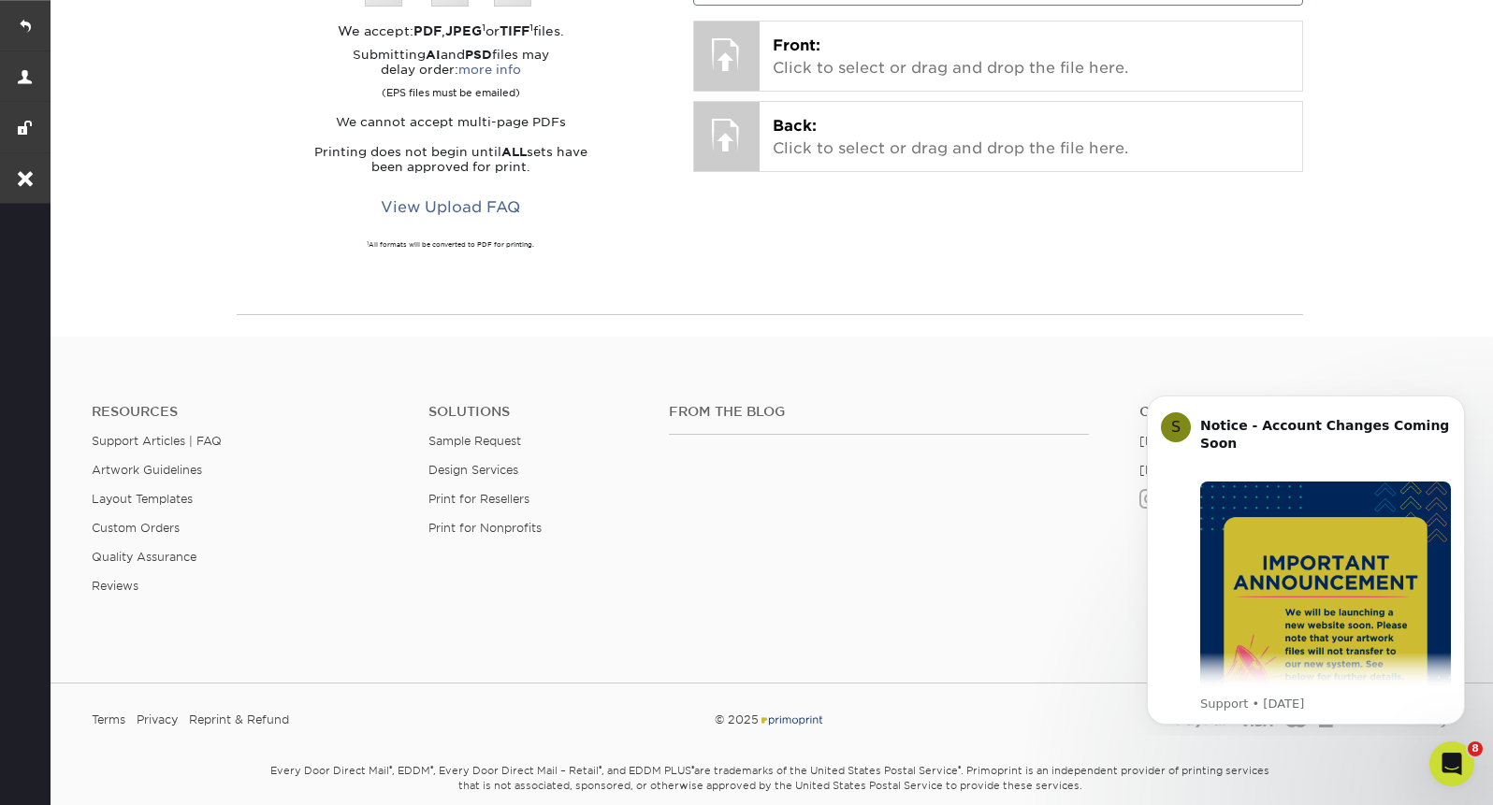
scroll to position [1096, 0]
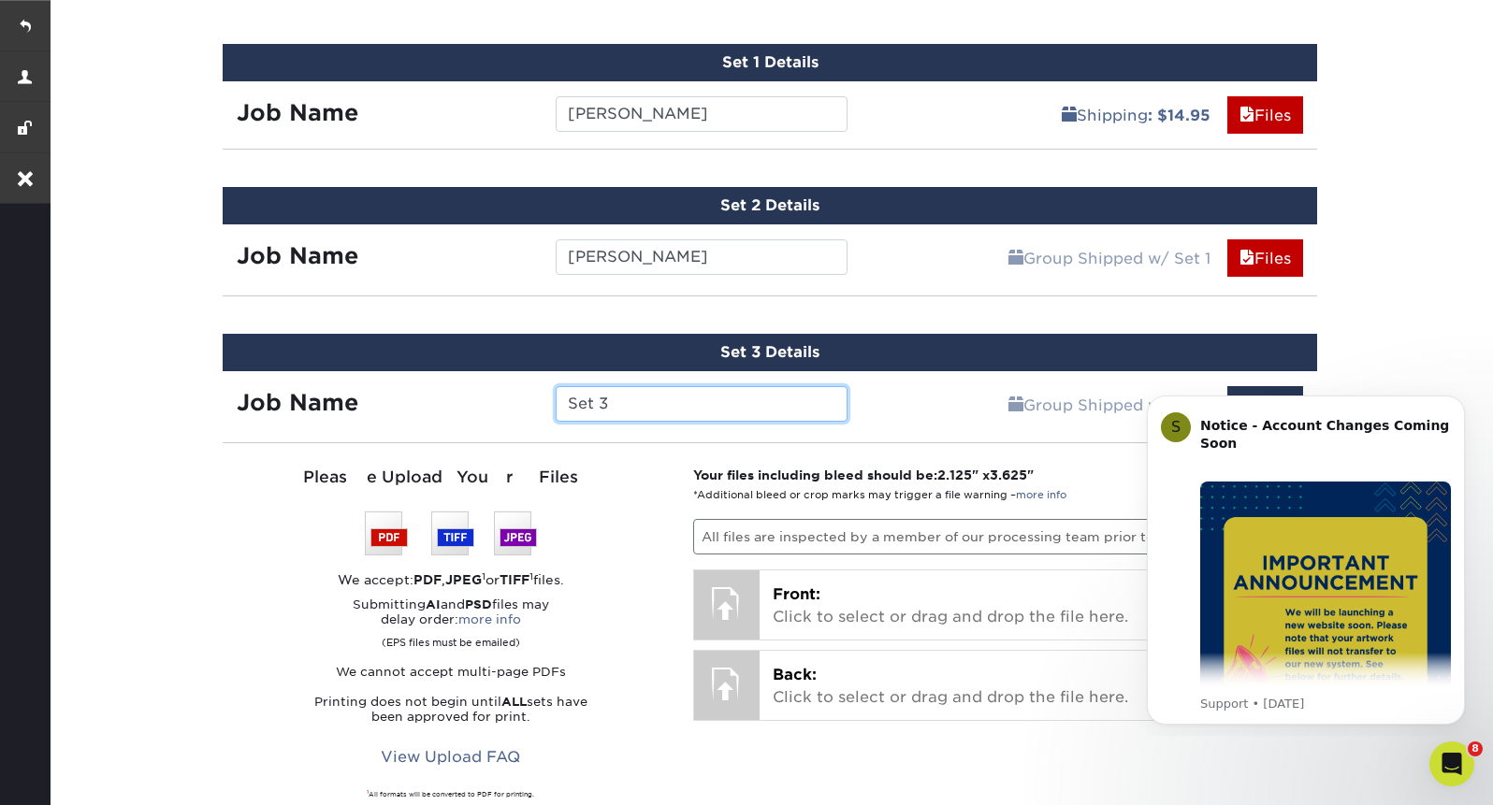
drag, startPoint x: 648, startPoint y: 405, endPoint x: 504, endPoint y: 405, distance: 144.1
click at [504, 405] on div "Job Name Set 3" at bounding box center [542, 404] width 639 height 36
paste input "[PERSON_NAME]"
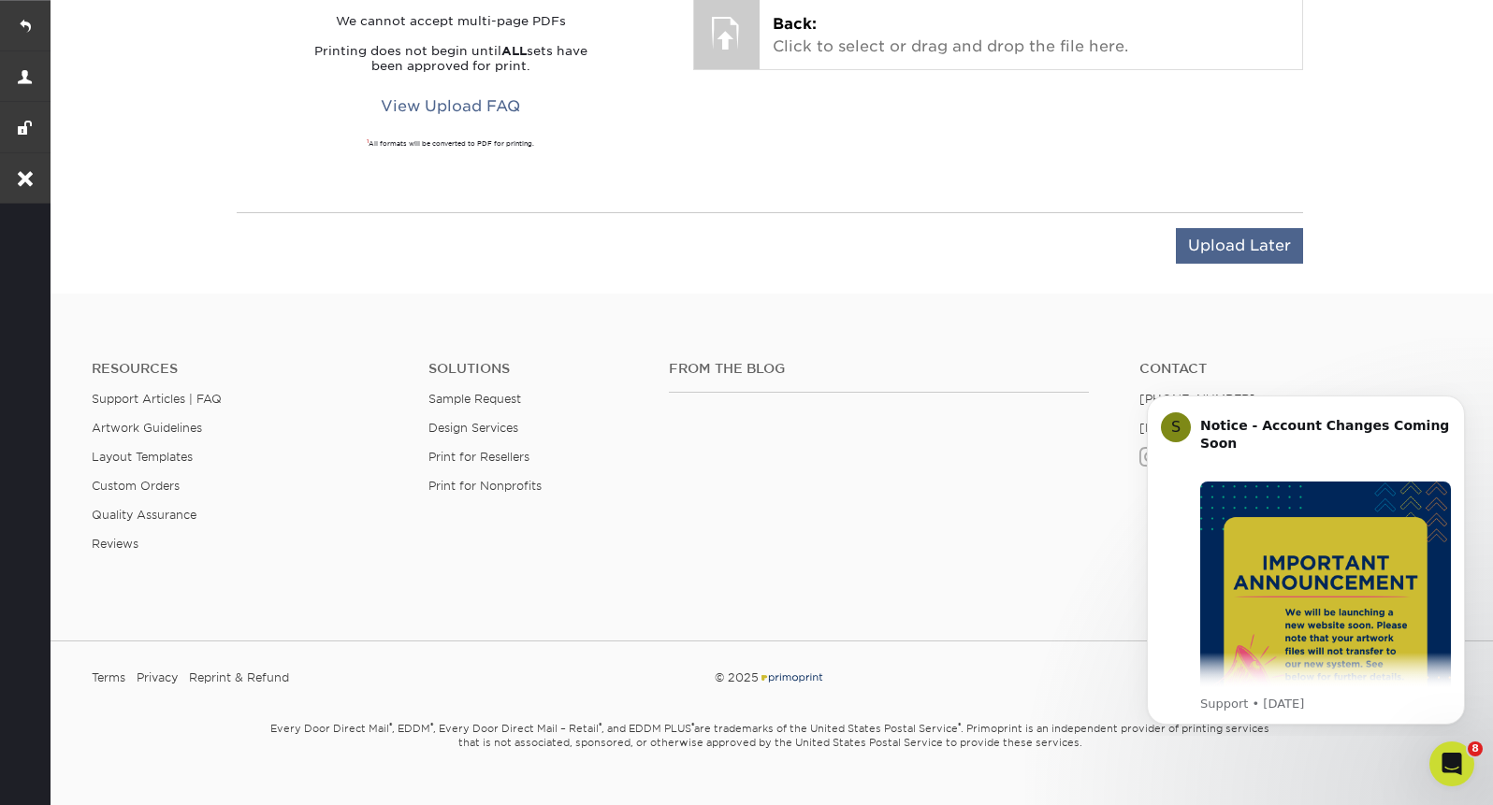
type input "[PERSON_NAME]"
click at [1190, 246] on input "Upload Later" at bounding box center [1239, 246] width 127 height 36
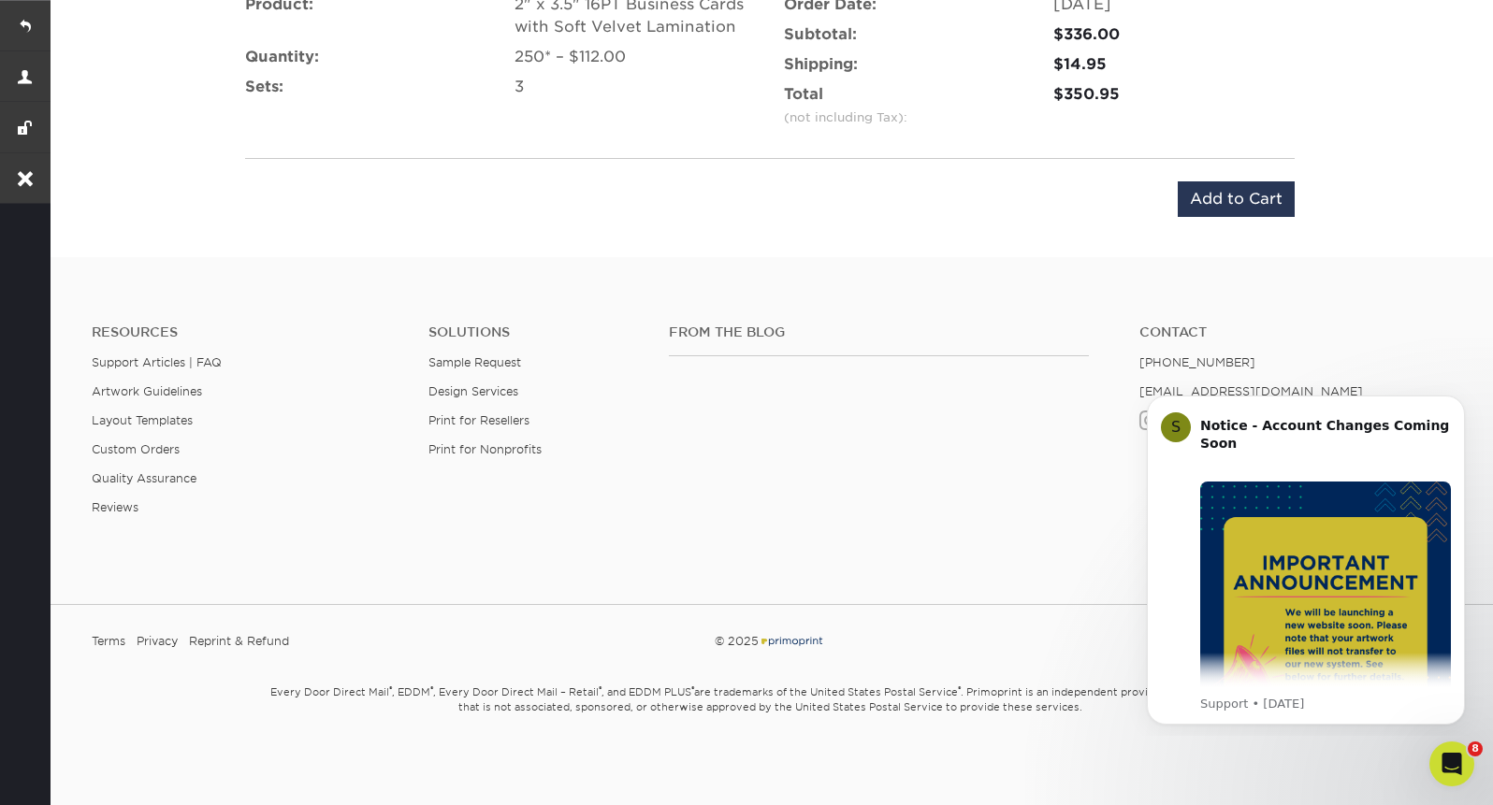
scroll to position [1623, 0]
click at [1211, 205] on input "Add to Cart" at bounding box center [1236, 198] width 117 height 36
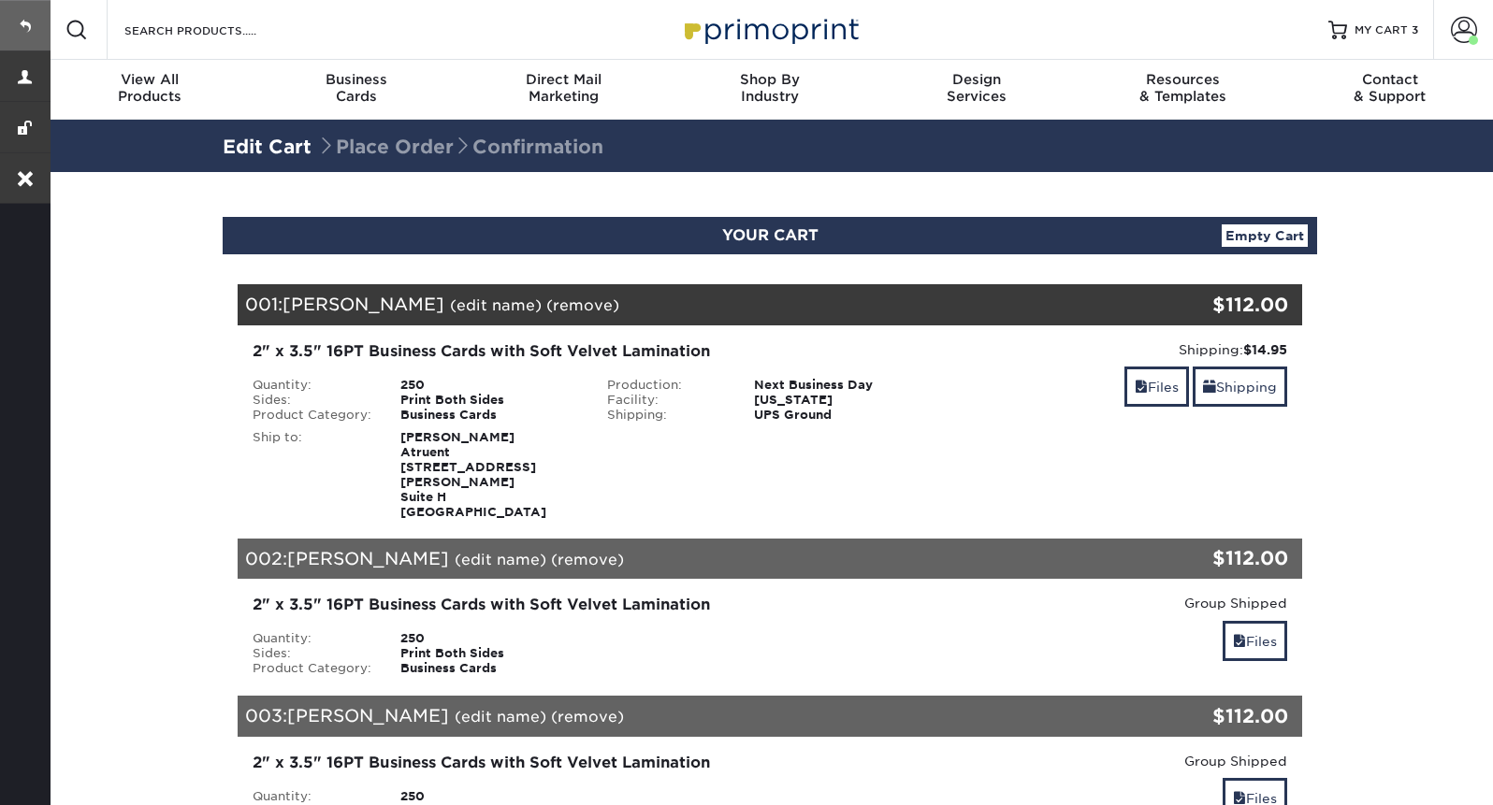
click at [24, 26] on link at bounding box center [25, 25] width 51 height 51
